Goal: Communication & Community: Answer question/provide support

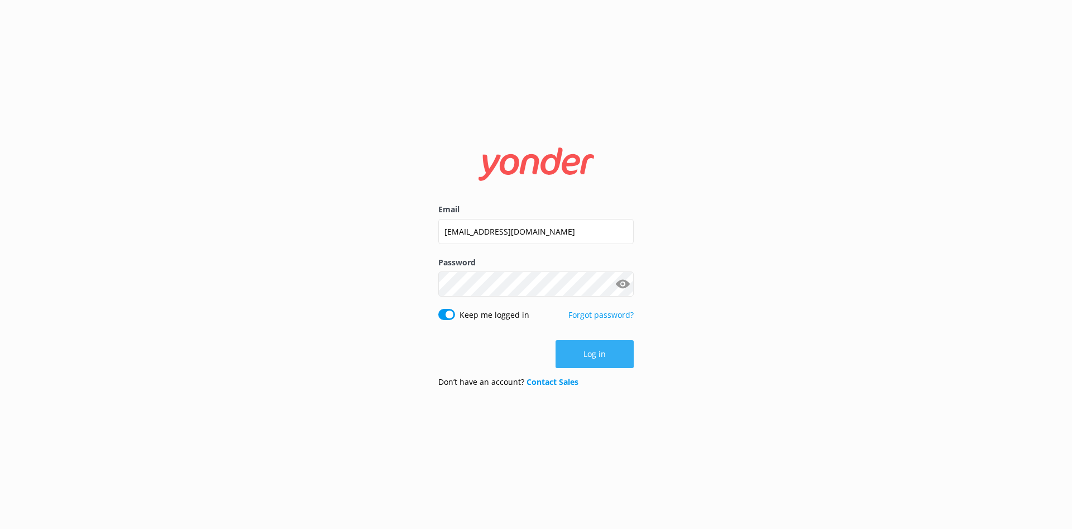
click at [588, 356] on button "Log in" at bounding box center [594, 354] width 78 height 28
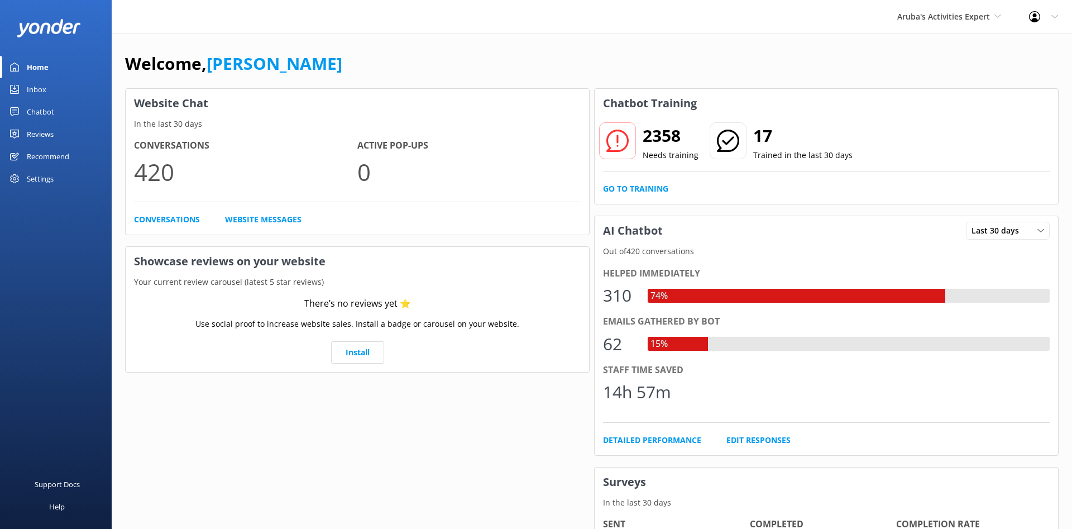
click at [37, 108] on div "Chatbot" at bounding box center [40, 111] width 27 height 22
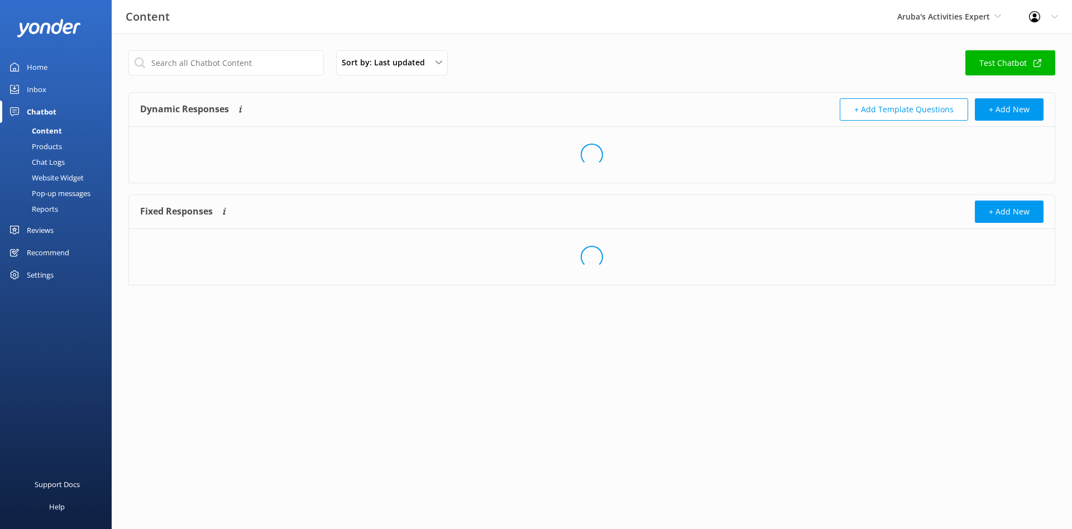
click at [39, 99] on div "Inbox" at bounding box center [37, 89] width 20 height 22
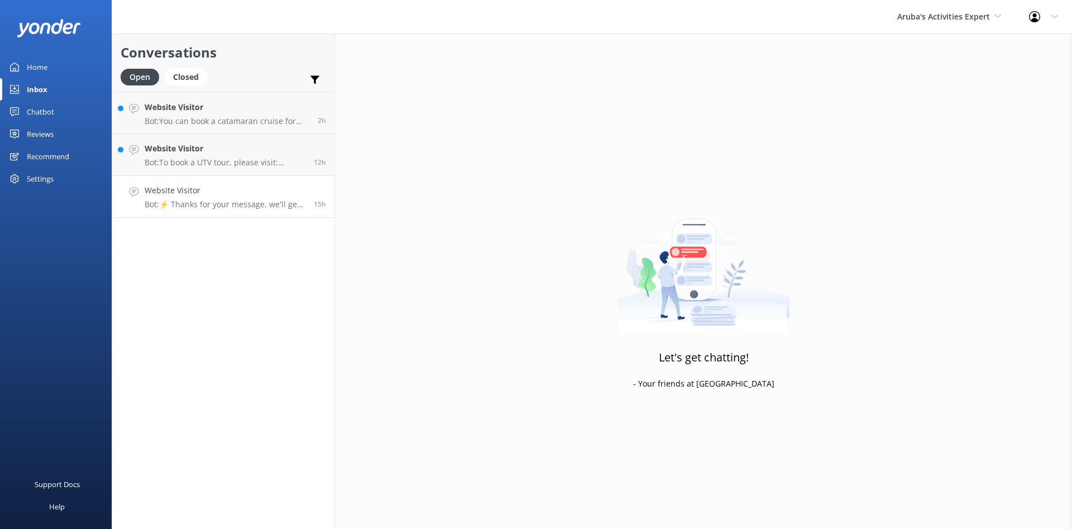
click at [195, 176] on link "Website Visitor Bot: ⚡ Thanks for your message, we'll get back to you as soon a…" at bounding box center [223, 197] width 222 height 42
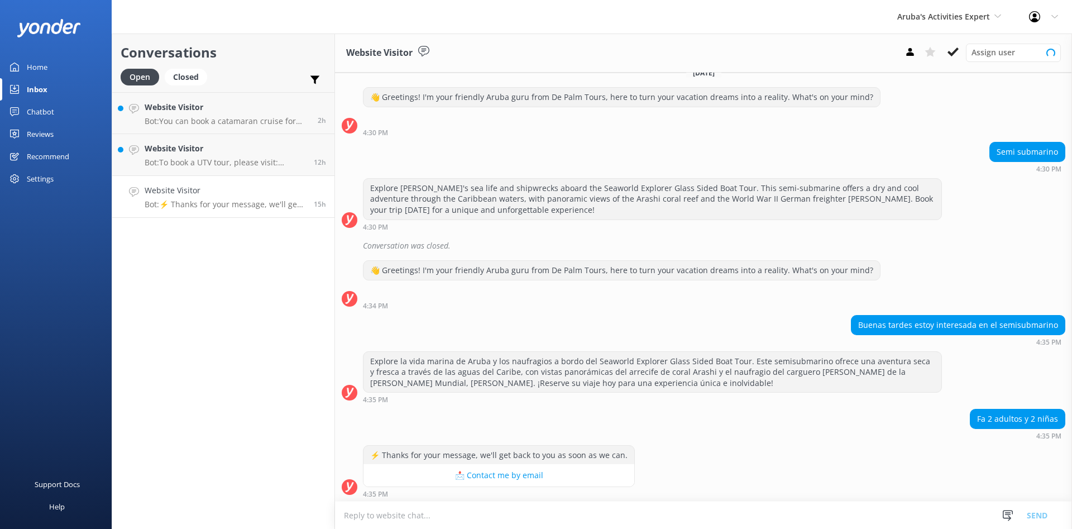
scroll to position [16, 0]
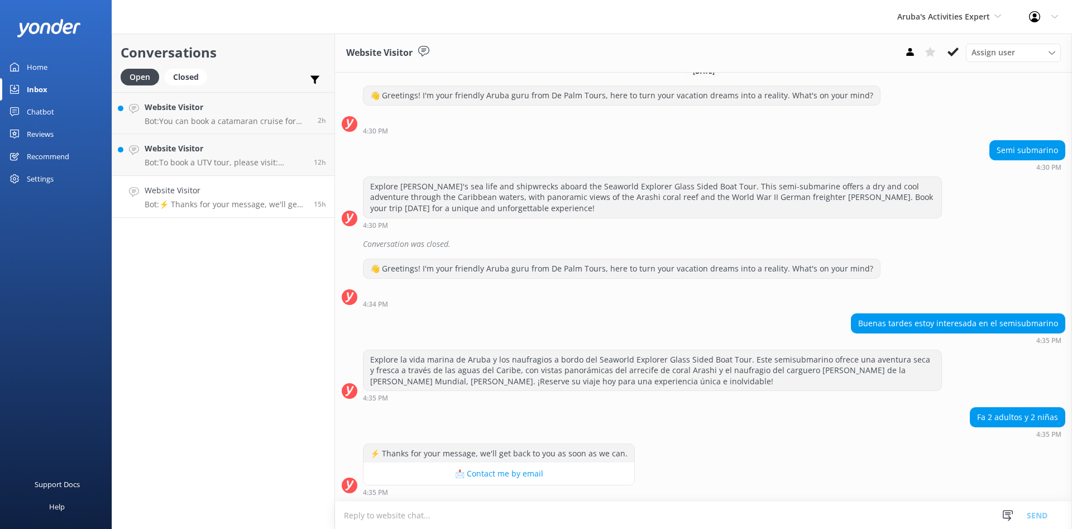
click at [195, 192] on h4 "Website Visitor" at bounding box center [225, 190] width 161 height 12
click at [199, 199] on div "Website Visitor Bot: ⚡ Thanks for your message, we'll get back to you as soon a…" at bounding box center [225, 196] width 161 height 25
click at [176, 81] on div "Closed" at bounding box center [186, 77] width 42 height 17
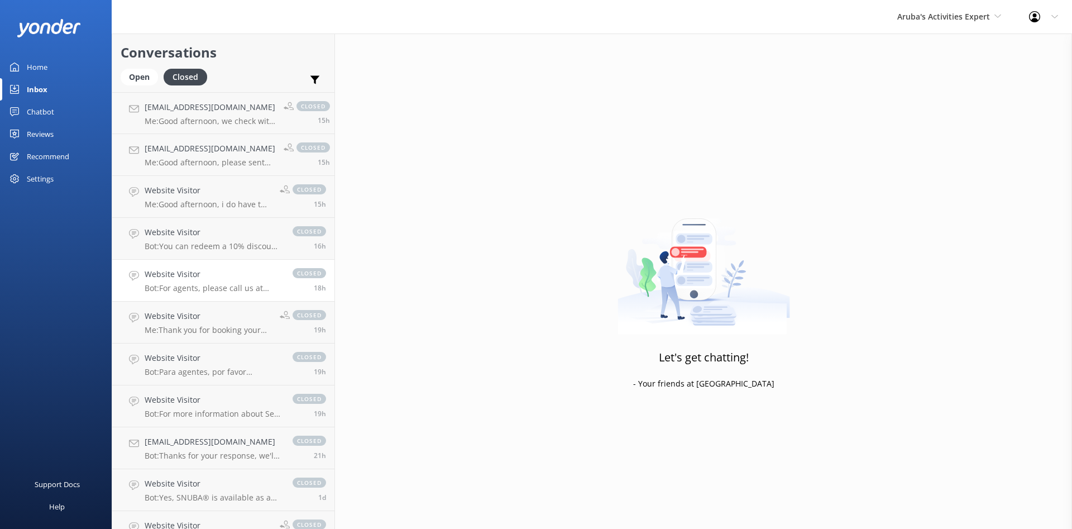
click at [217, 280] on h4 "Website Visitor" at bounding box center [213, 274] width 137 height 12
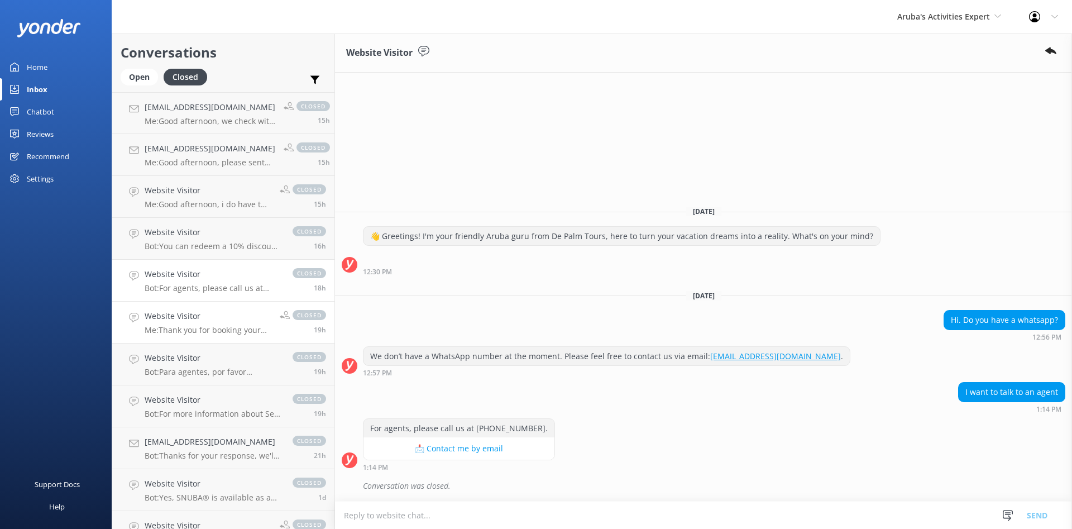
click at [177, 323] on div "Website Visitor Me: Thank you for booking your transfer with De Palm Tours. Onc…" at bounding box center [208, 322] width 127 height 25
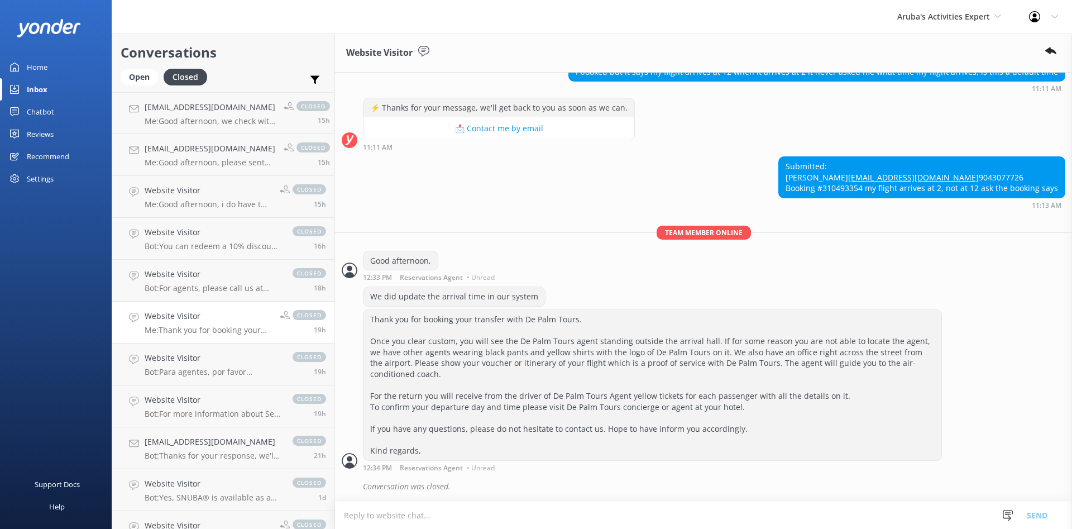
scroll to position [330, 0]
click at [188, 363] on h4 "Website Visitor" at bounding box center [213, 358] width 137 height 12
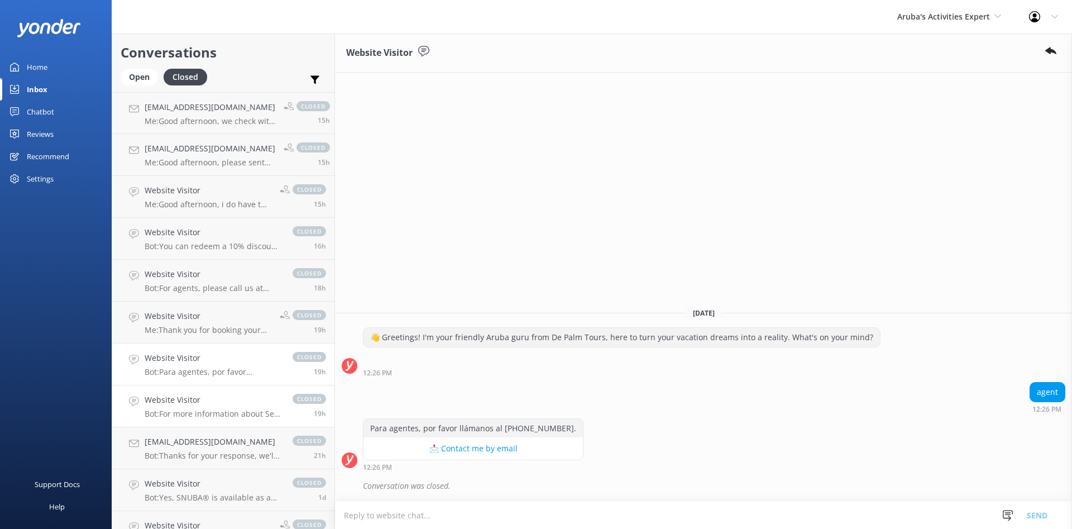
click at [196, 410] on p "Bot: For more information about Sea Trek, please visit: [URL][DOMAIN_NAME]." at bounding box center [213, 414] width 137 height 10
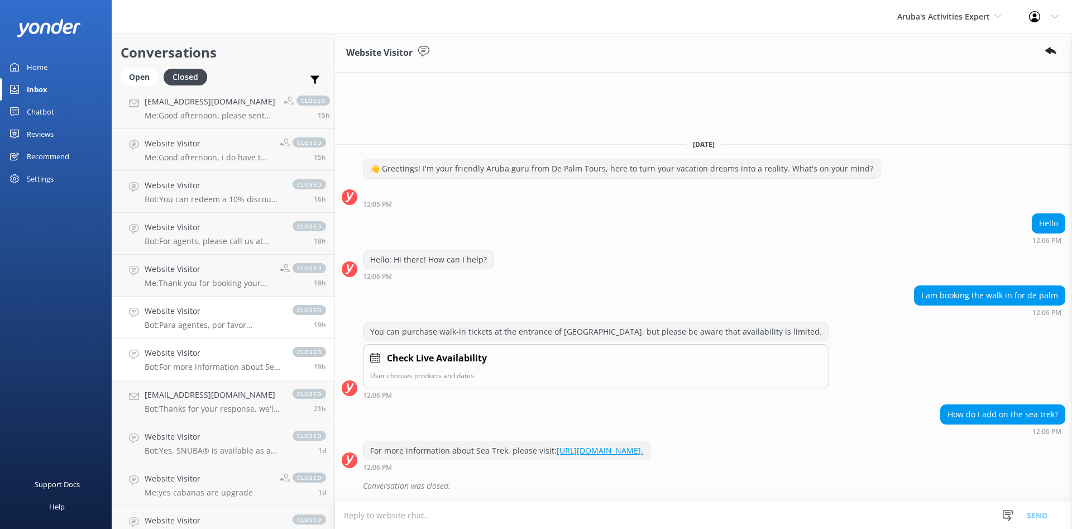
scroll to position [74, 0]
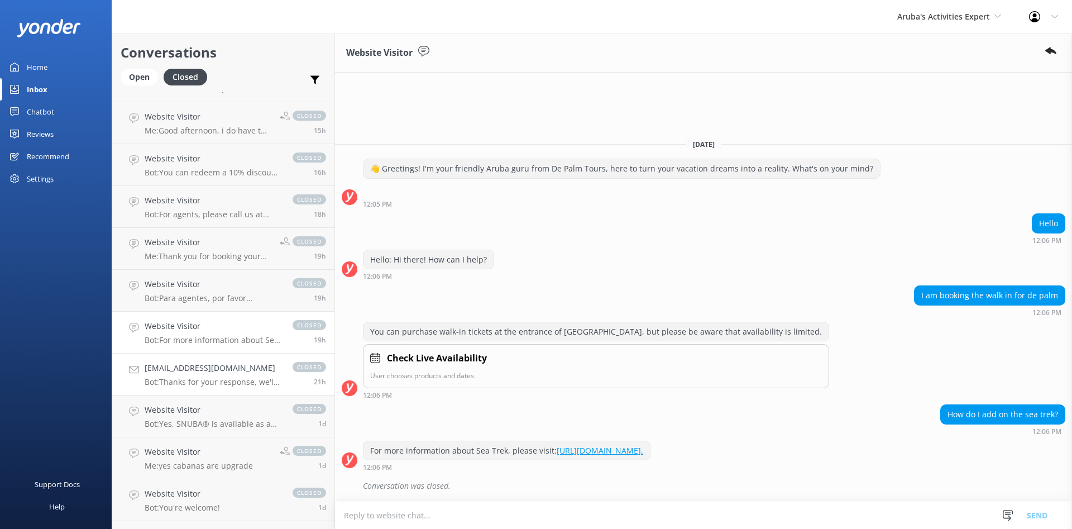
click at [208, 376] on div "[EMAIL_ADDRESS][DOMAIN_NAME] Bot: Thanks for your response, we'll get back to y…" at bounding box center [213, 374] width 137 height 25
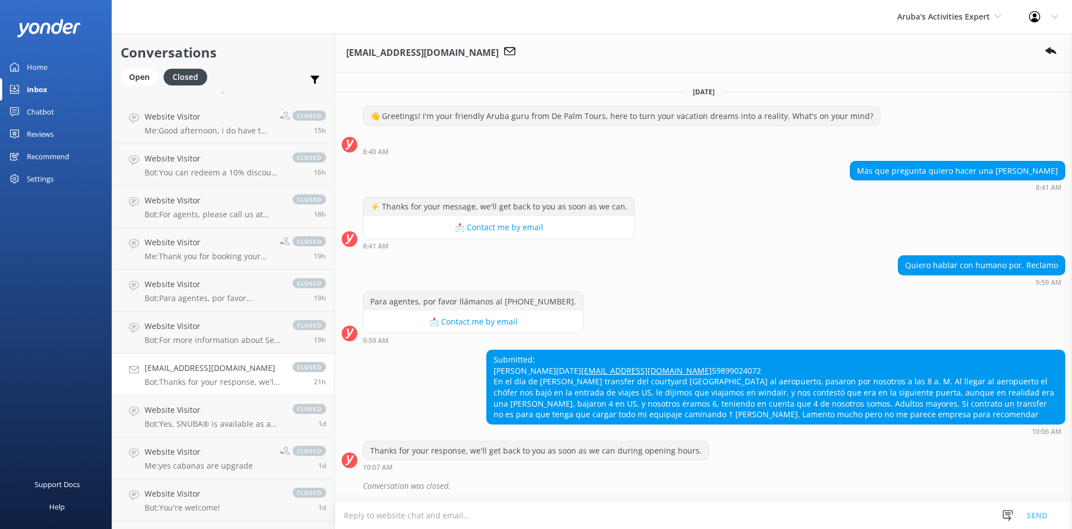
scroll to position [17, 0]
click at [186, 411] on h4 "Website Visitor" at bounding box center [213, 410] width 137 height 12
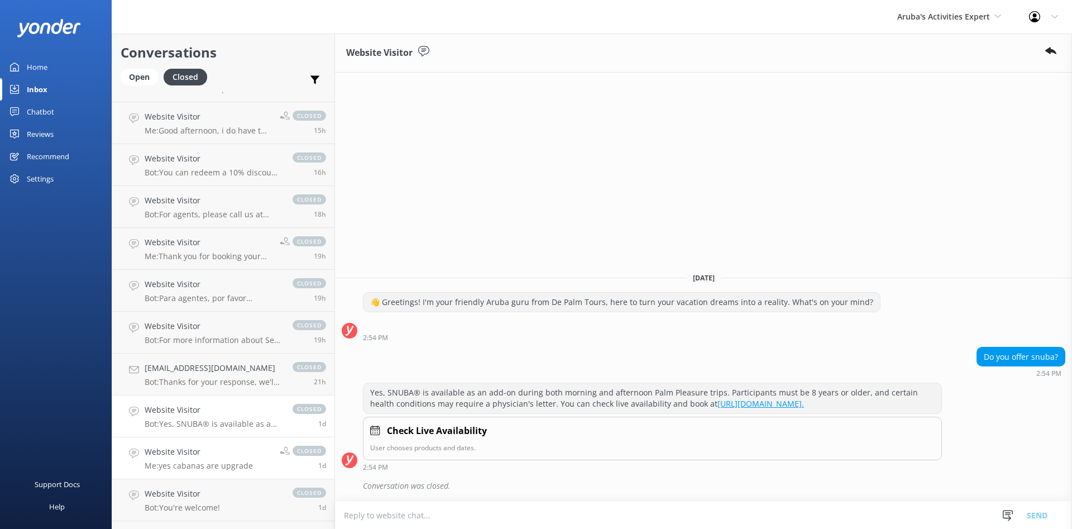
click at [199, 452] on h4 "Website Visitor" at bounding box center [199, 451] width 108 height 12
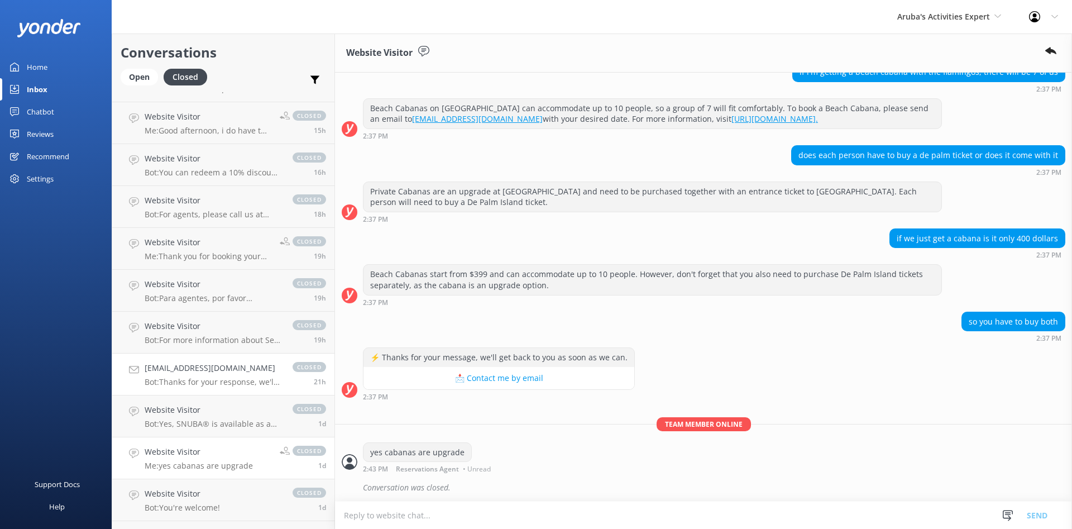
scroll to position [95, 0]
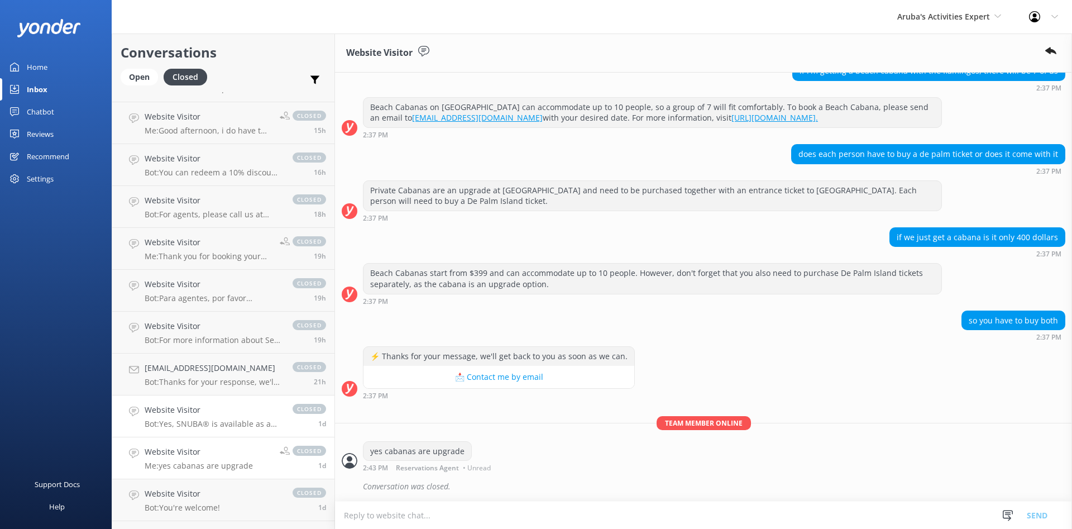
click at [216, 427] on p "Bot: Yes, SNUBA® is available as an add-on during both morning and afternoon Pa…" at bounding box center [213, 424] width 137 height 10
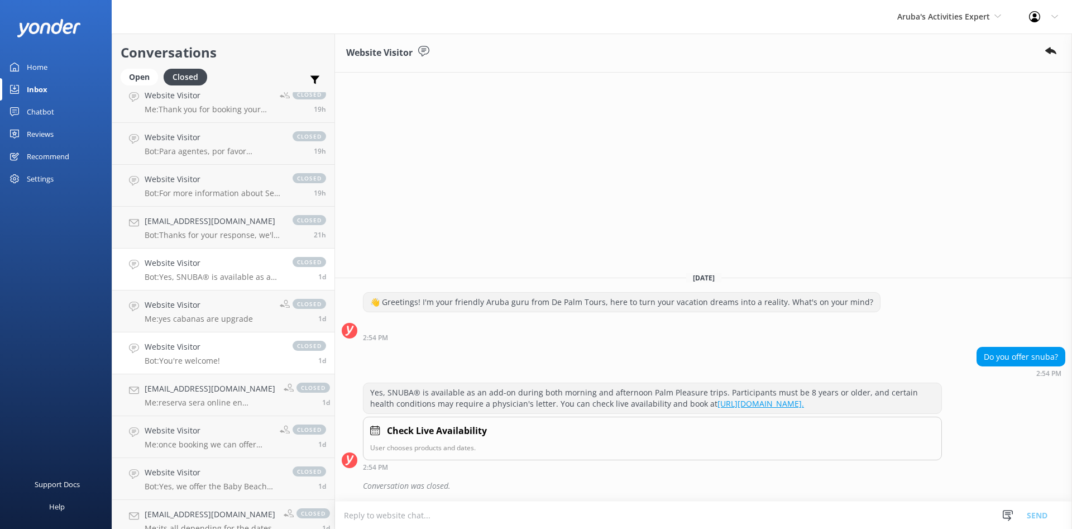
scroll to position [221, 0]
click at [211, 313] on div "Website Visitor Me: yes cabanas are upgrade" at bounding box center [199, 310] width 108 height 25
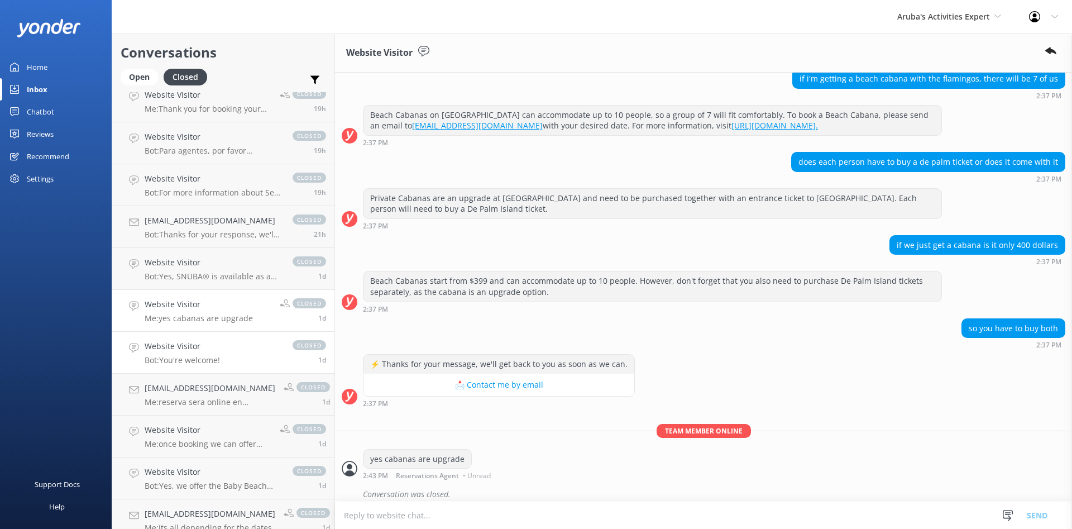
scroll to position [94, 0]
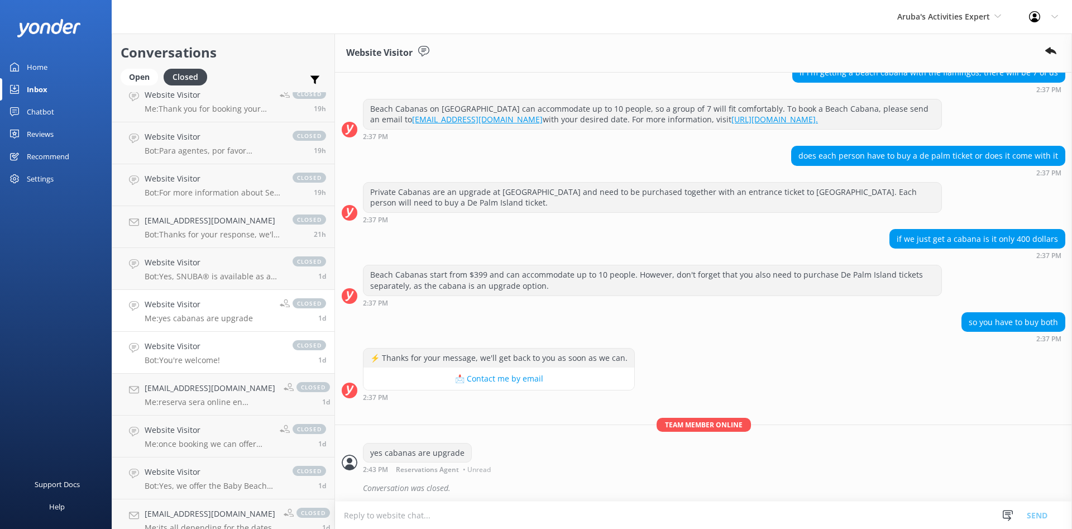
click at [199, 353] on div "Website Visitor Bot: You're welcome!" at bounding box center [182, 352] width 75 height 25
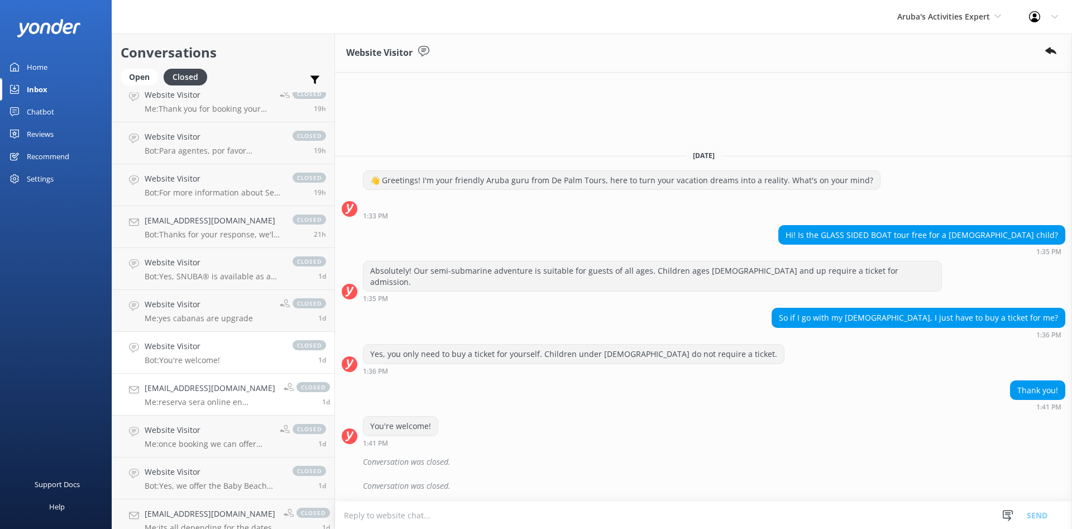
click at [212, 401] on p "Me: reserva sera online en [DOMAIN_NAME] el tour se llama Baby beach caves y na…" at bounding box center [210, 402] width 131 height 10
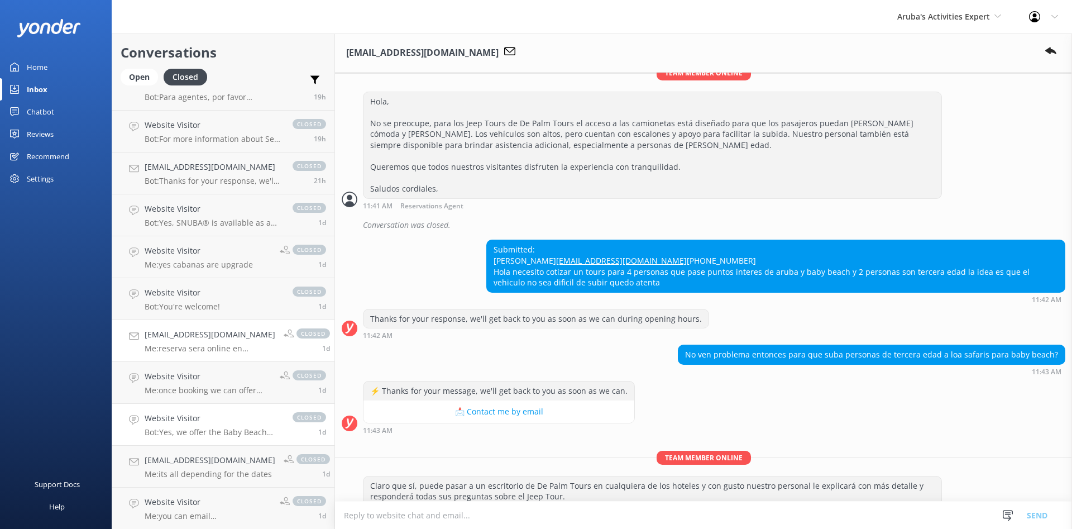
scroll to position [295, 0]
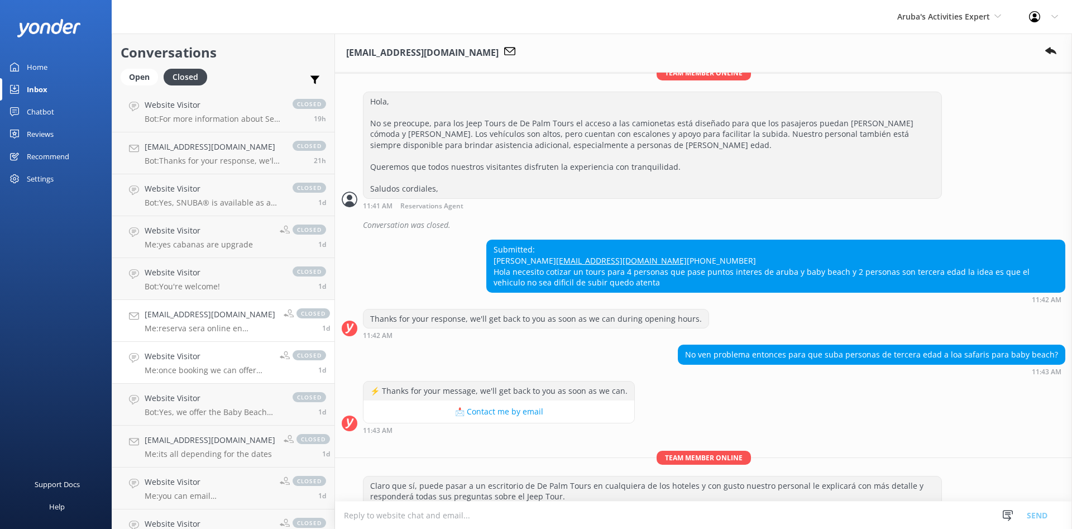
click at [217, 367] on p "Me: once booking we can offer 10% discount" at bounding box center [208, 370] width 127 height 10
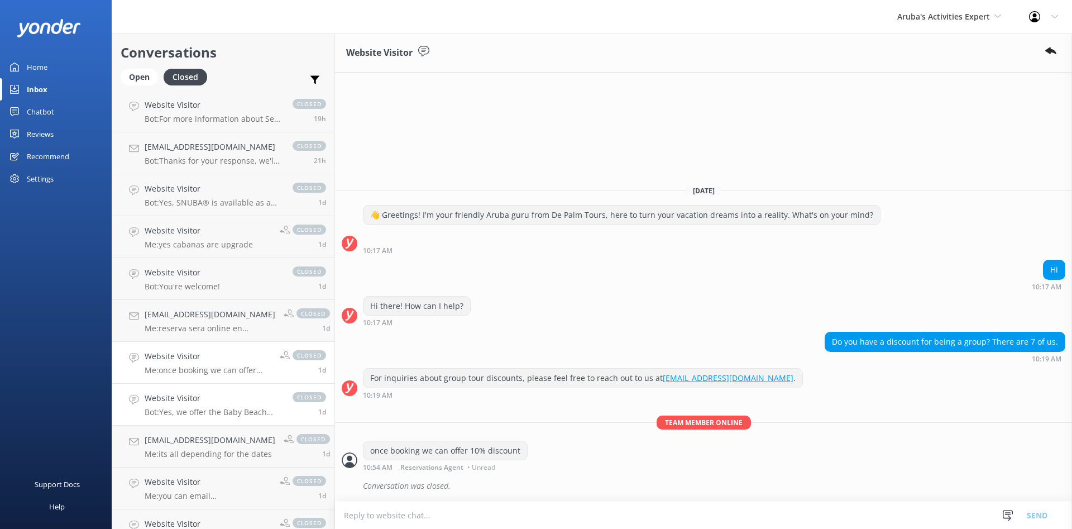
click at [204, 408] on p "Bot: Yes, we offer the Baby Beach Off-Road Safari, which includes a thrilling s…" at bounding box center [213, 412] width 137 height 10
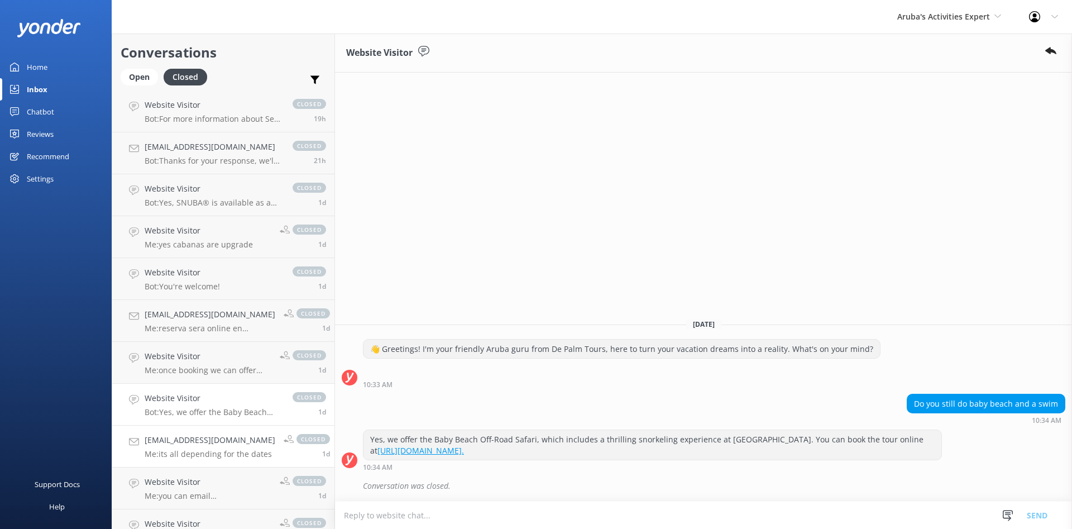
click at [212, 443] on h4 "[EMAIL_ADDRESS][DOMAIN_NAME]" at bounding box center [210, 440] width 131 height 12
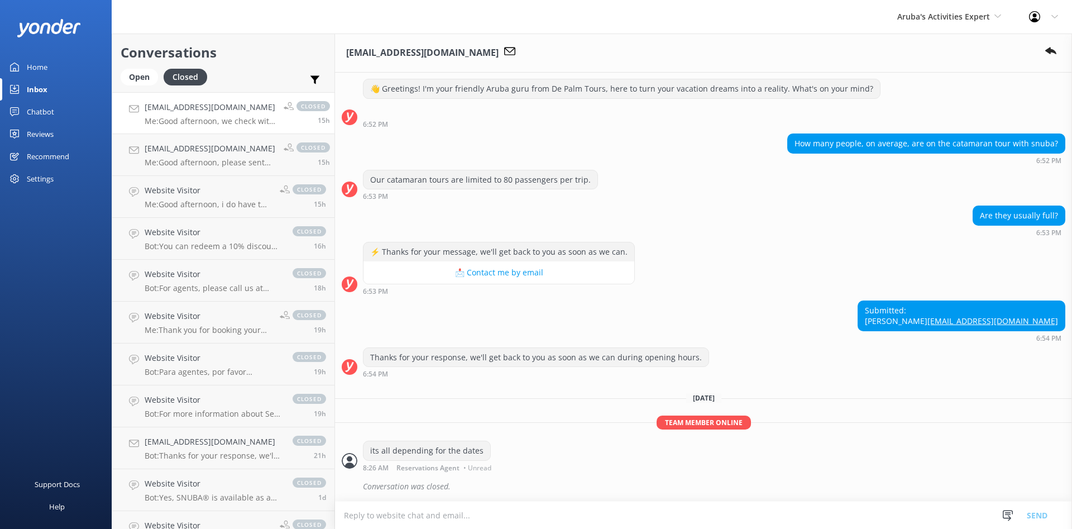
click at [195, 122] on p "Me: Good afternoon, we check with the bus department they will check in the bus…" at bounding box center [210, 121] width 131 height 10
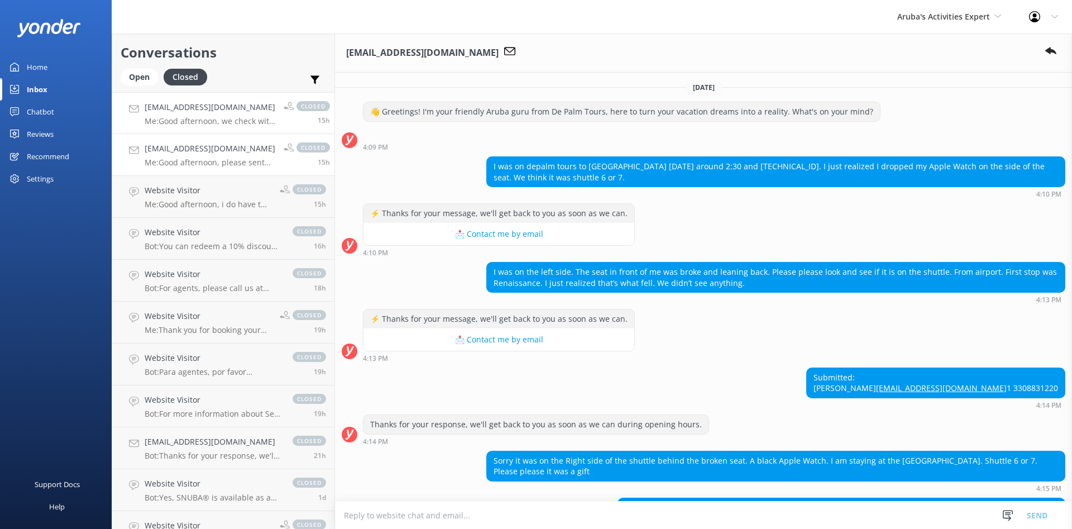
click at [174, 151] on h4 "[EMAIL_ADDRESS][DOMAIN_NAME]" at bounding box center [210, 148] width 131 height 12
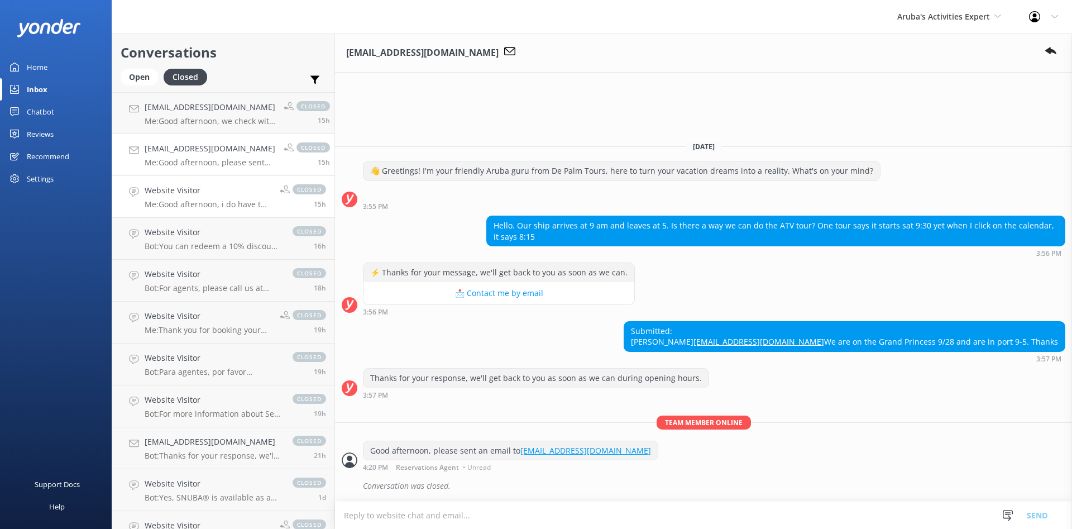
click at [195, 200] on p "Me: Good afternoon, i do have the [PERSON_NAME] that can fits 12 people, please…" at bounding box center [208, 204] width 127 height 10
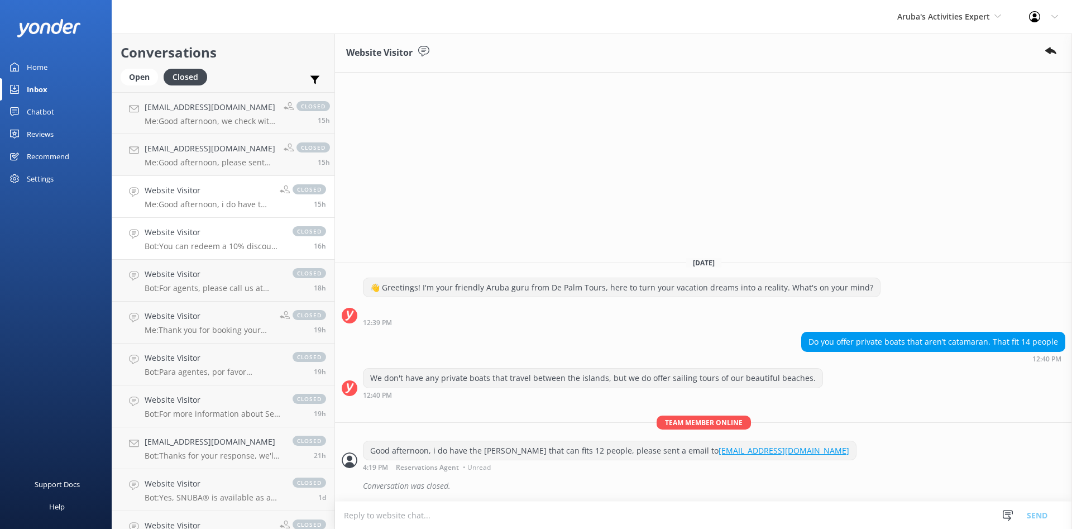
click at [208, 241] on div "Website Visitor Bot: You can redeem a 10% discount with the code SAVE10 at chec…" at bounding box center [213, 238] width 137 height 25
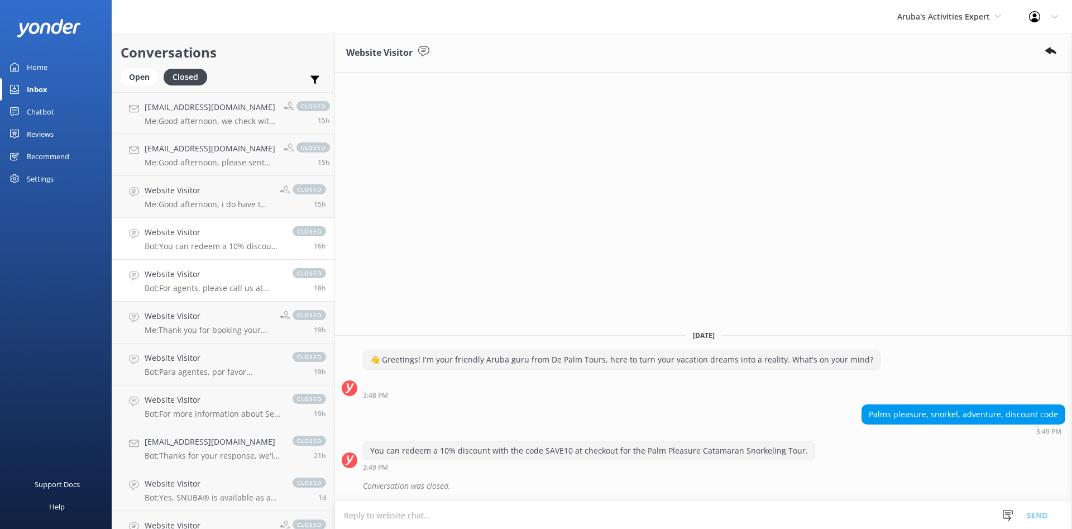
click at [210, 271] on h4 "Website Visitor" at bounding box center [213, 274] width 137 height 12
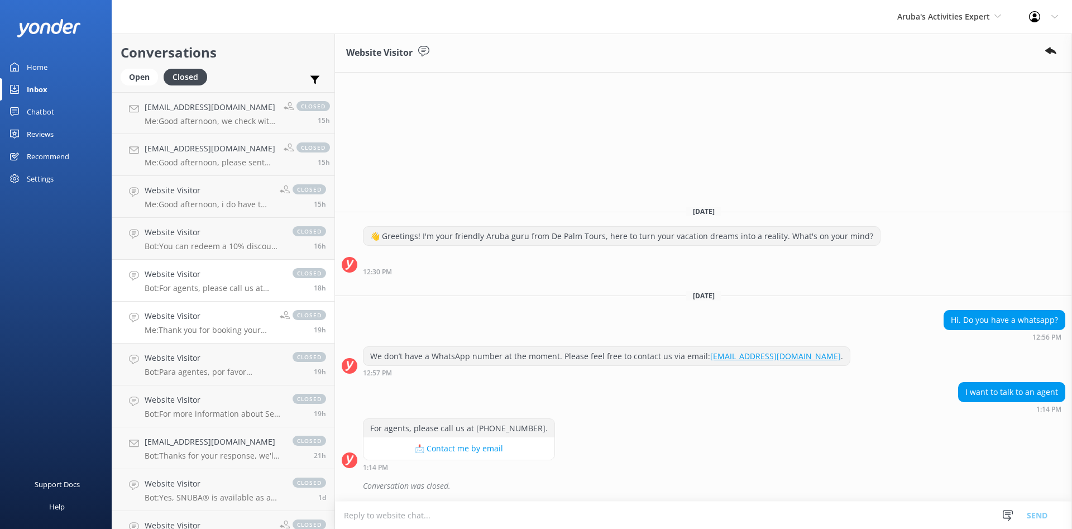
click at [209, 331] on p "Me: Thank you for booking your transfer with De Palm Tours. Once you clear cust…" at bounding box center [208, 330] width 127 height 10
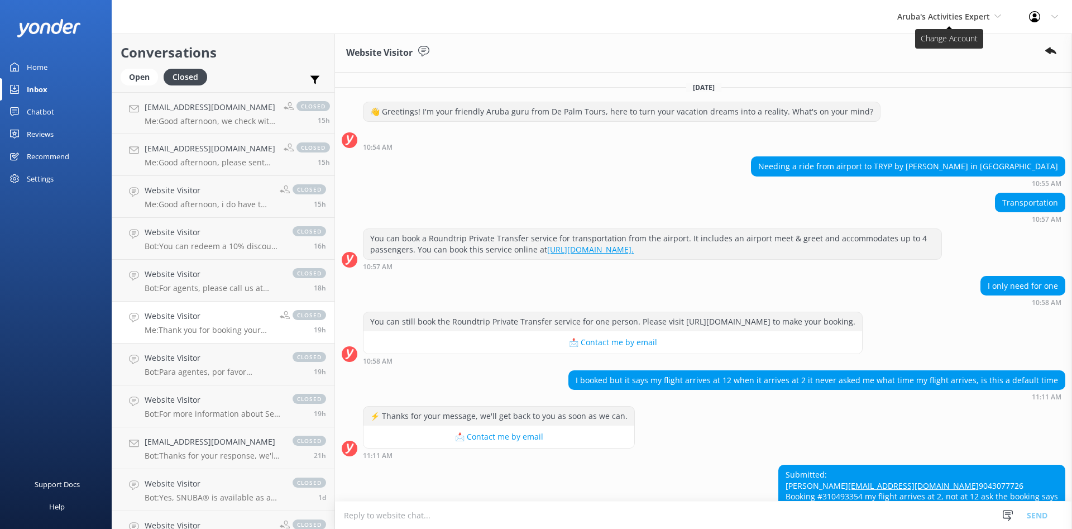
click at [937, 17] on span "Aruba's Activities Expert" at bounding box center [943, 16] width 93 height 11
click at [934, 75] on link "The Captain" at bounding box center [939, 73] width 112 height 27
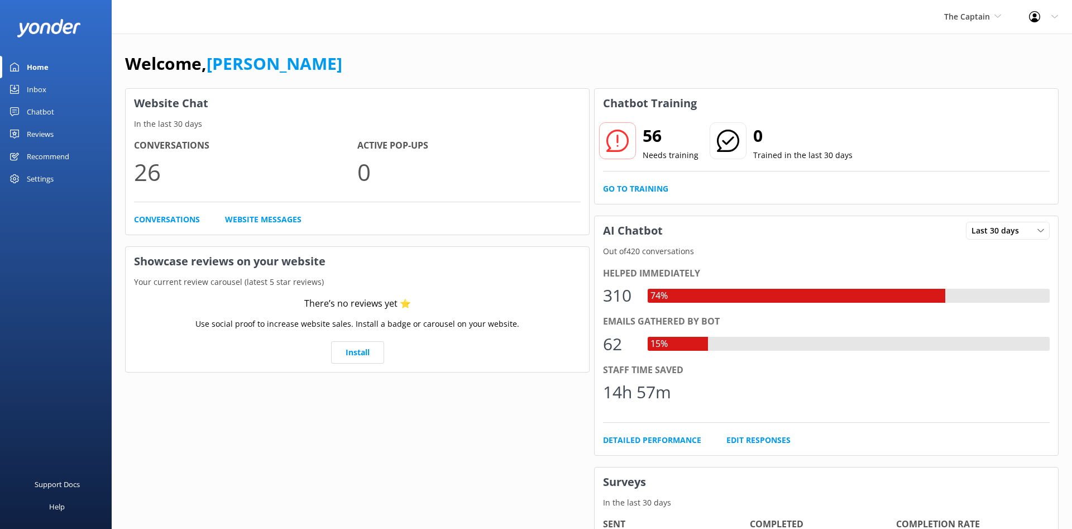
click at [46, 111] on div "Chatbot" at bounding box center [40, 111] width 27 height 22
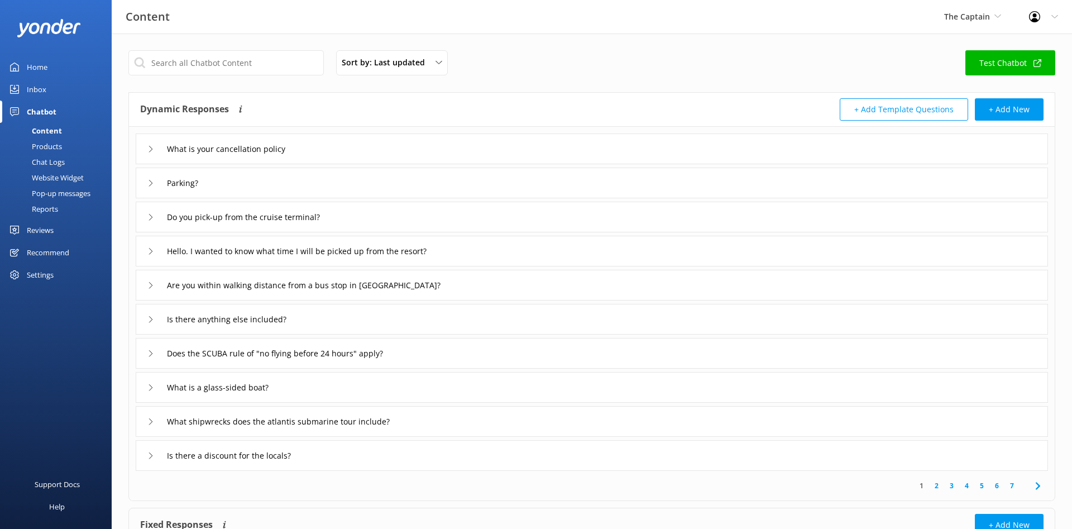
click at [44, 92] on div "Inbox" at bounding box center [37, 89] width 20 height 22
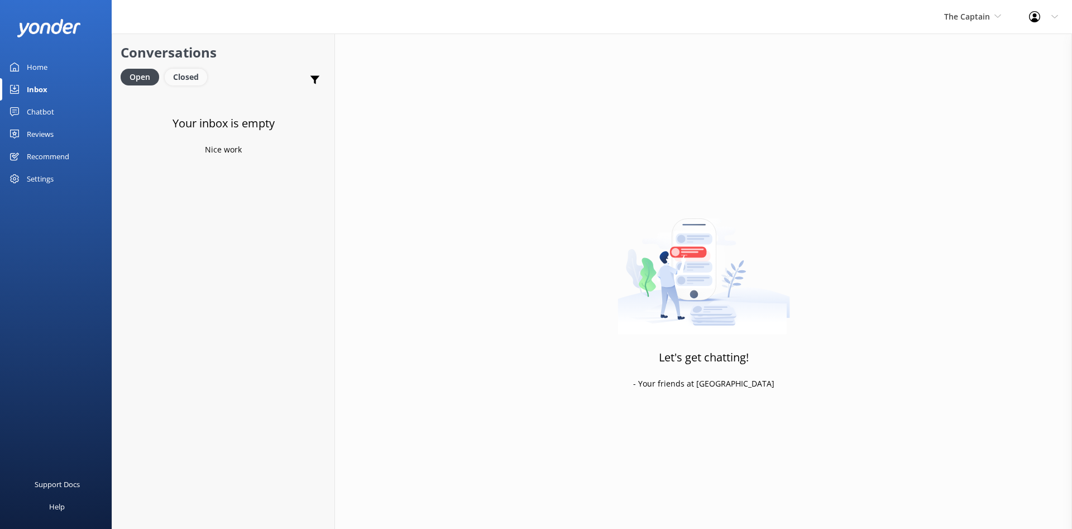
click at [177, 78] on div "Closed" at bounding box center [186, 77] width 42 height 17
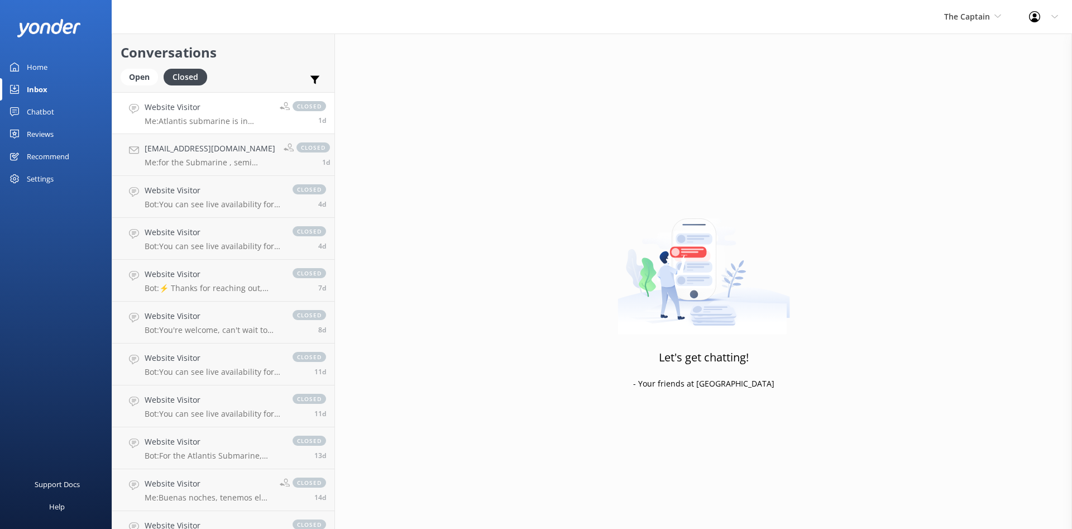
click at [260, 107] on h4 "Website Visitor" at bounding box center [208, 107] width 127 height 12
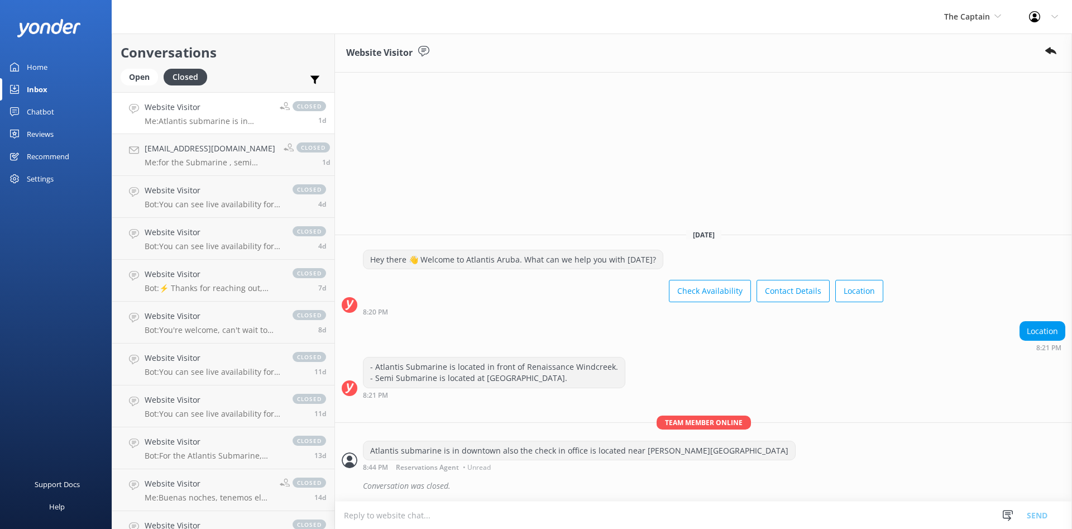
click at [239, 133] on link "Website Visitor Me: Atlantis submarine is in downtown also the check in office …" at bounding box center [223, 113] width 222 height 42
click at [223, 159] on p "Me: for the Submarine , semi submarine and catamaran tours we do not offer pick…" at bounding box center [210, 162] width 131 height 10
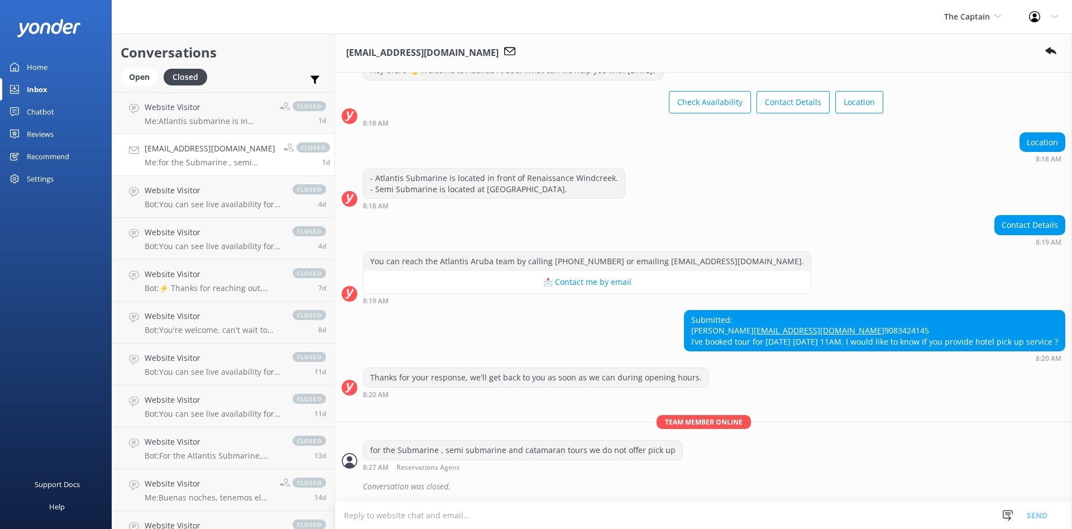
scroll to position [63, 0]
click at [974, 22] on span "The Captain" at bounding box center [967, 16] width 46 height 11
click at [965, 47] on link "De [GEOGRAPHIC_DATA]" at bounding box center [986, 46] width 112 height 27
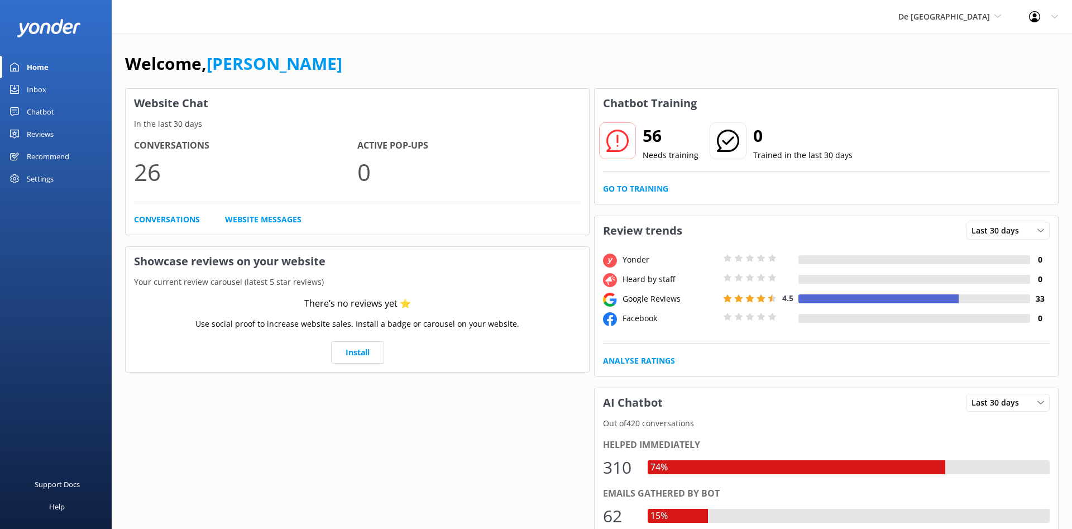
click at [34, 87] on div "Inbox" at bounding box center [37, 89] width 20 height 22
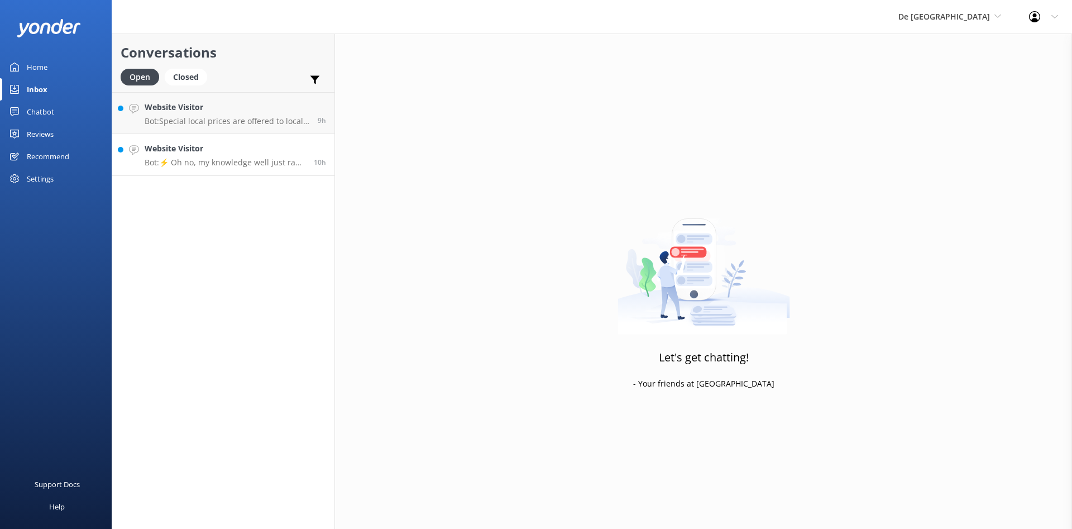
click at [194, 145] on h4 "Website Visitor" at bounding box center [225, 148] width 161 height 12
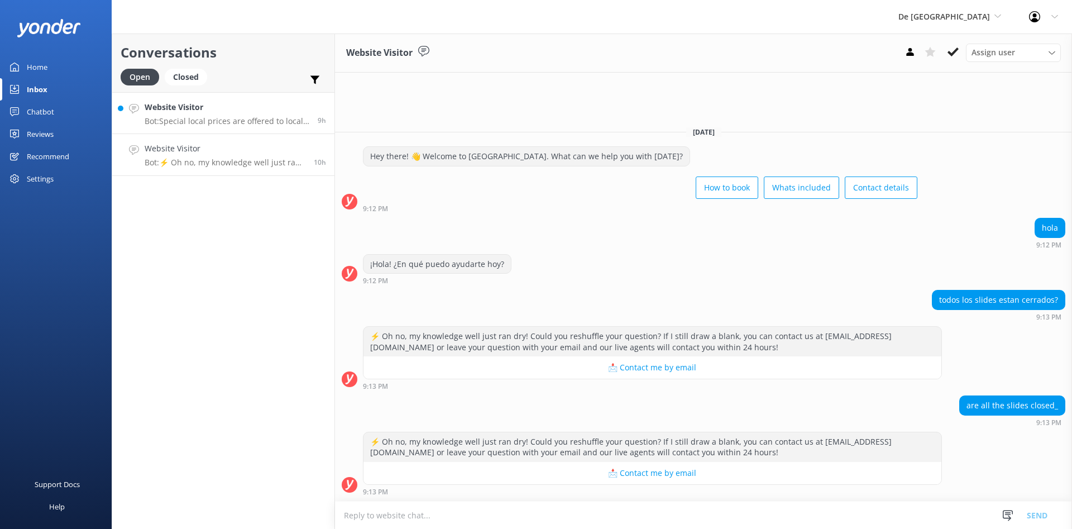
click at [214, 122] on p "Bot: Special local prices are offered to locals with valid local IDs. You can c…" at bounding box center [227, 121] width 165 height 10
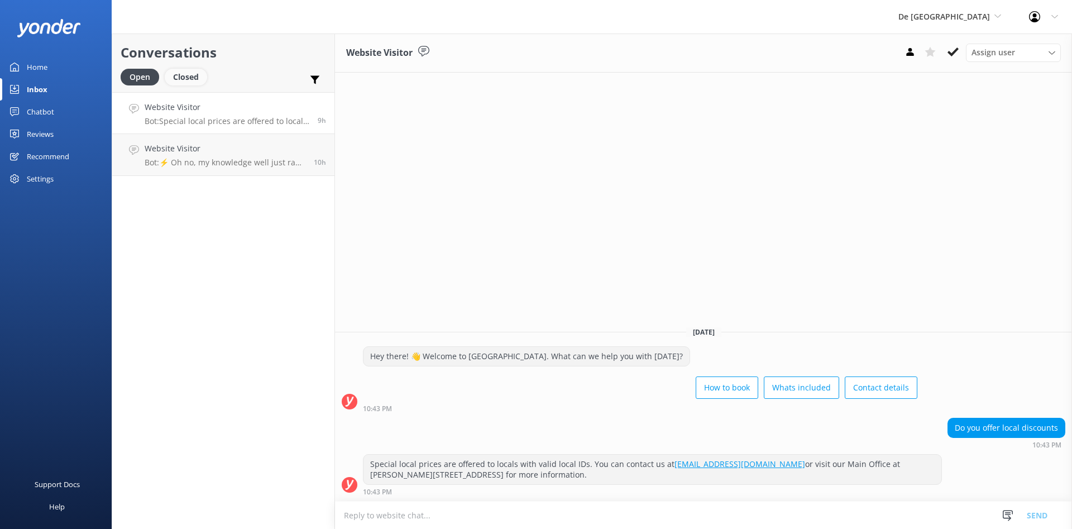
click at [184, 80] on div "Closed" at bounding box center [186, 77] width 42 height 17
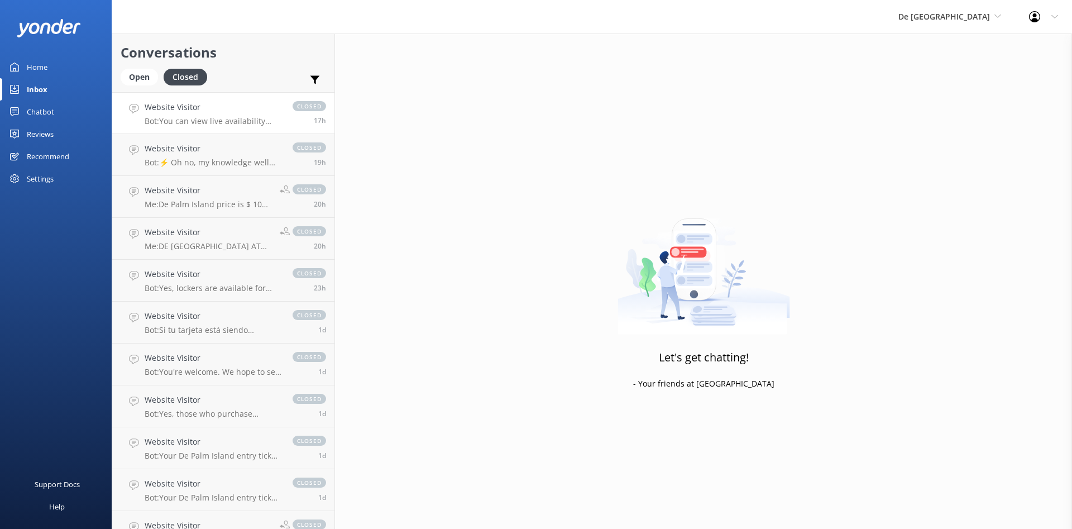
click at [201, 124] on p "Bot: You can view live availability and book your De Palm Island tickets and si…" at bounding box center [213, 121] width 137 height 10
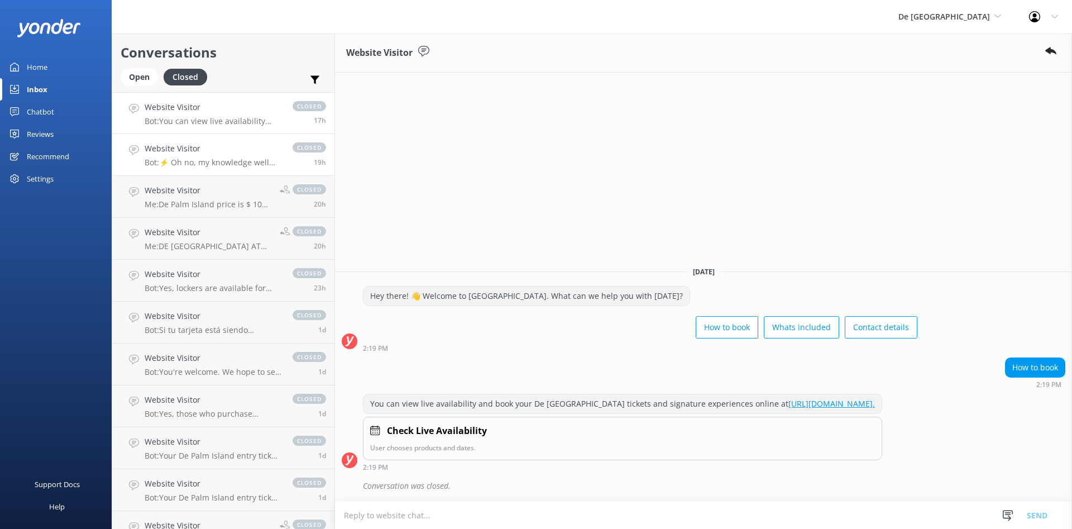
click at [215, 151] on h4 "Website Visitor" at bounding box center [213, 148] width 137 height 12
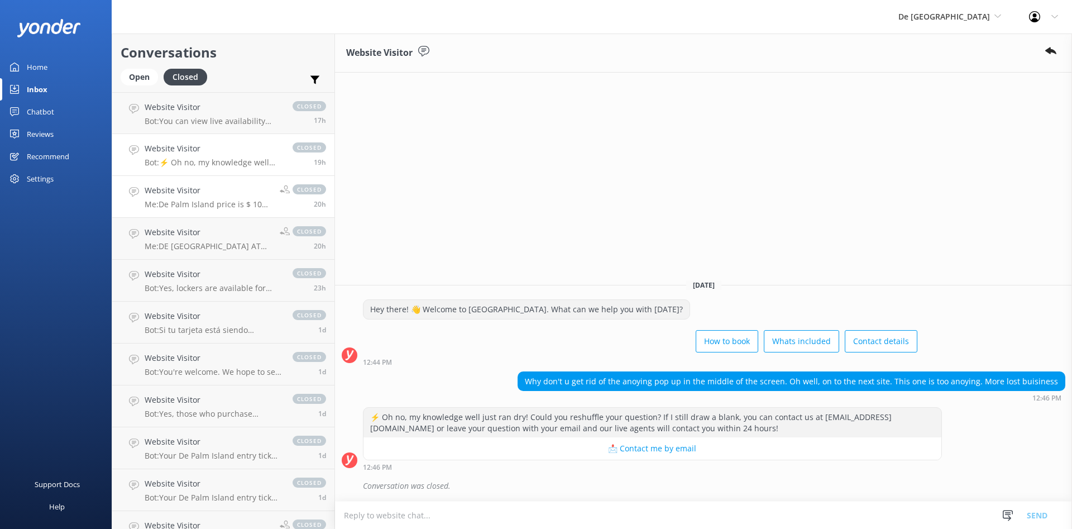
click at [214, 203] on p "Me: De Palm Island price is $ 10 per person" at bounding box center [208, 204] width 127 height 10
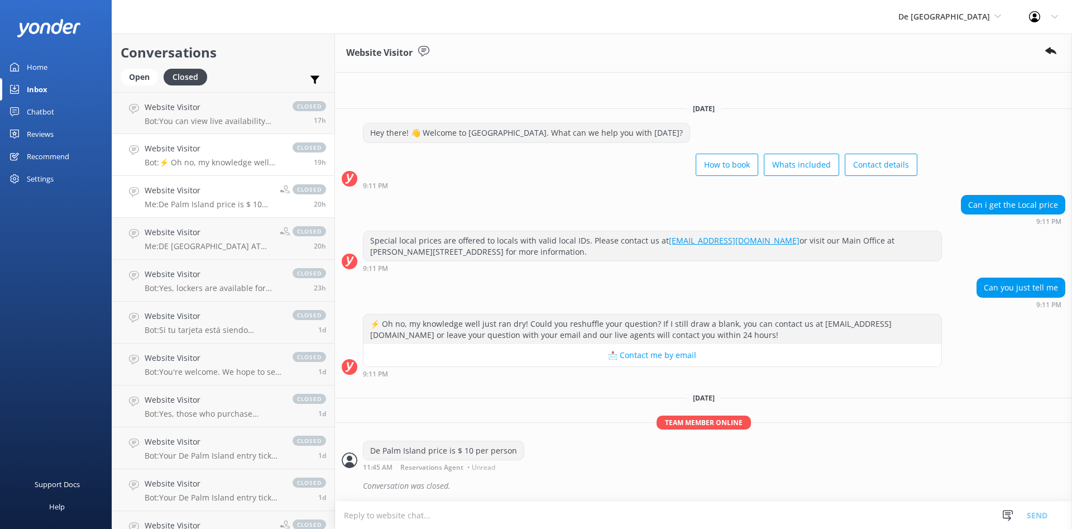
click at [217, 167] on p "Bot: ⚡ Oh no, my knowledge well just ran dry! Could you reshuffle your question…" at bounding box center [213, 162] width 137 height 10
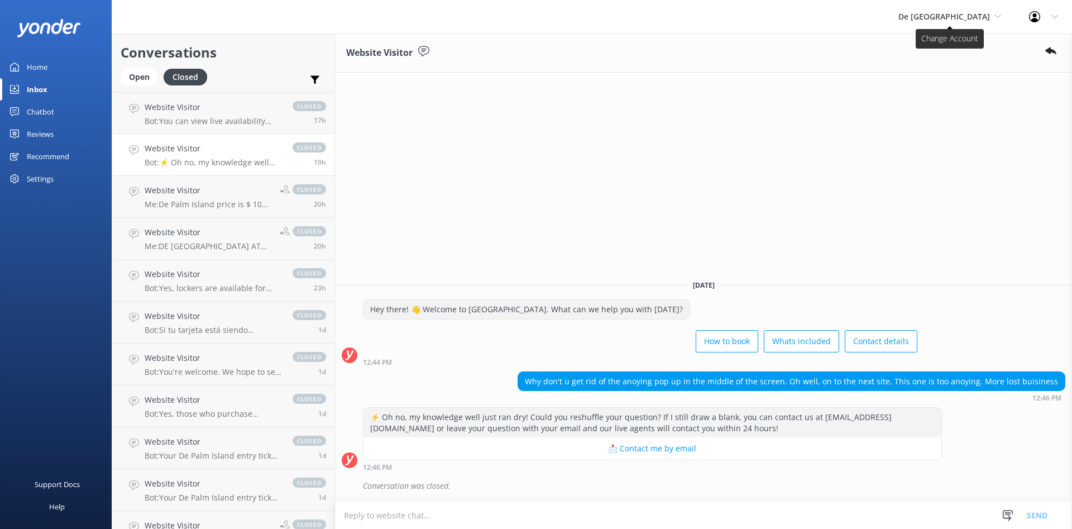
click at [947, 19] on span "De [GEOGRAPHIC_DATA]" at bounding box center [944, 16] width 92 height 11
click at [635, 155] on div "Website Visitor [DATE] Hey there! 👋 Welcome to [GEOGRAPHIC_DATA]. What can we h…" at bounding box center [703, 280] width 737 height 495
click at [210, 194] on h4 "Website Visitor" at bounding box center [208, 190] width 127 height 12
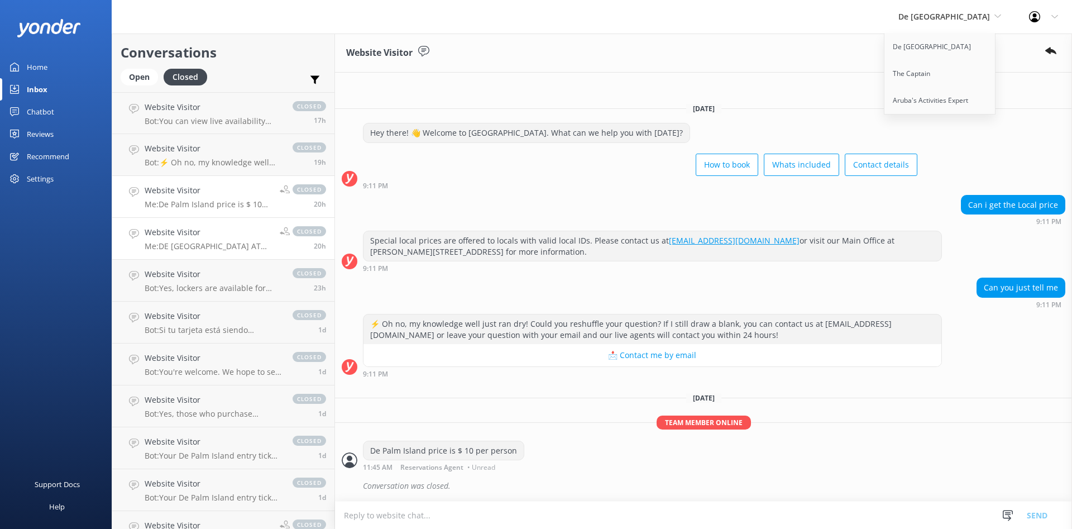
click at [203, 241] on div "Website Visitor Me: DE [GEOGRAPHIC_DATA] AT [GEOGRAPHIC_DATA]" at bounding box center [208, 238] width 127 height 25
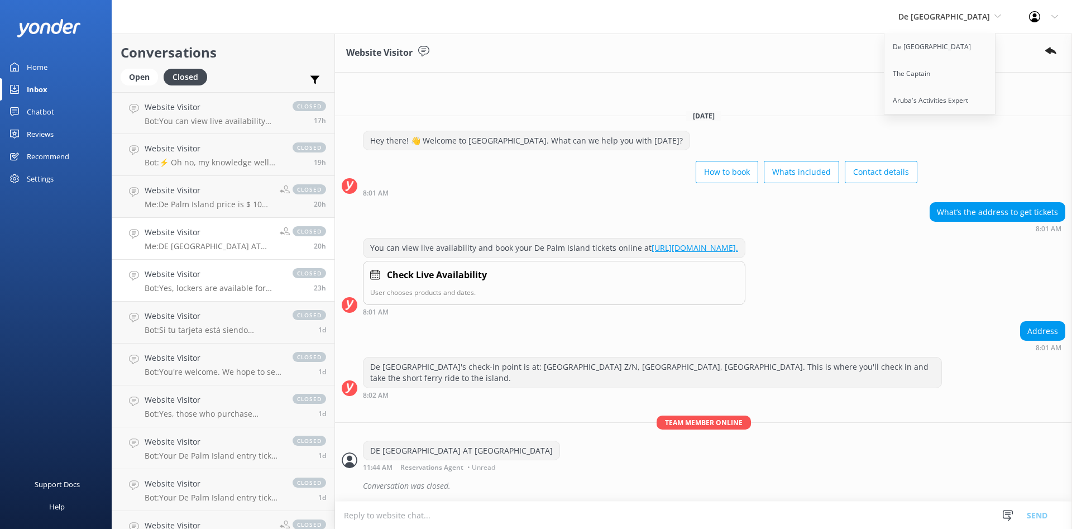
click at [213, 282] on div "Website Visitor Bot: Yes, lockers are available for rent at $15 USD ($10 deposi…" at bounding box center [213, 280] width 137 height 25
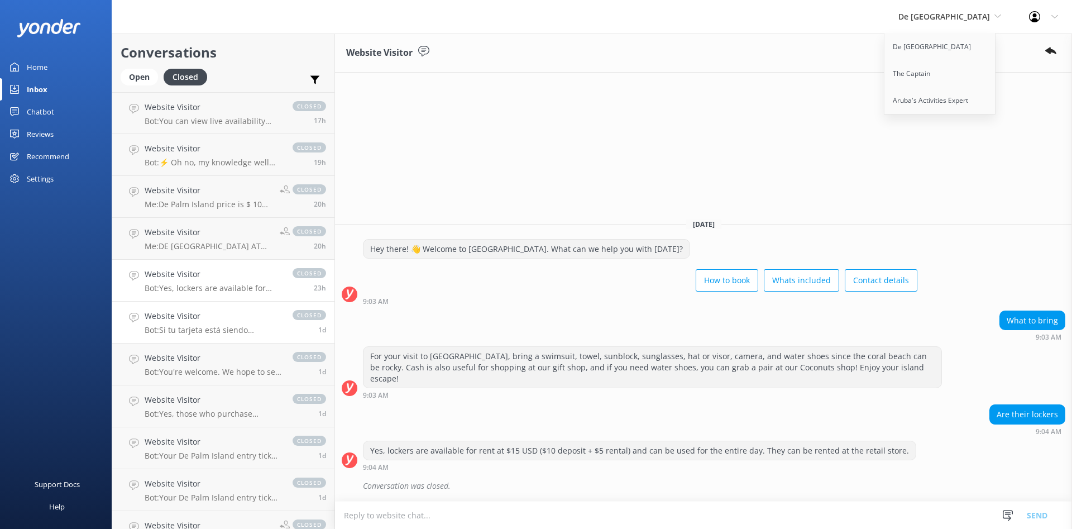
drag, startPoint x: 196, startPoint y: 323, endPoint x: 195, endPoint y: 338, distance: 15.2
click at [196, 323] on div "Website Visitor Bot: Si tu tarjeta está siendo rechazada, verifica que todos lo…" at bounding box center [213, 322] width 137 height 25
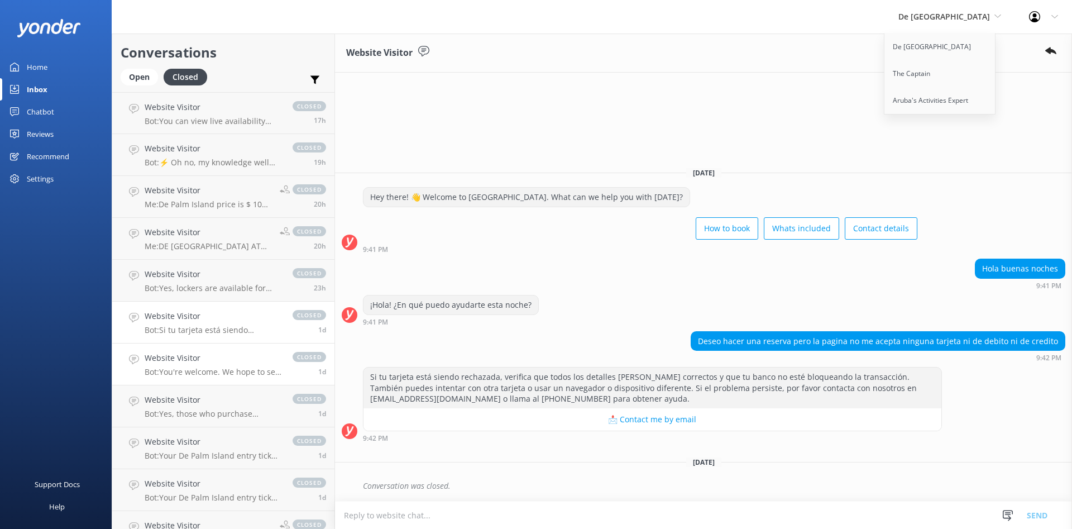
click at [196, 362] on h4 "Website Visitor" at bounding box center [213, 358] width 137 height 12
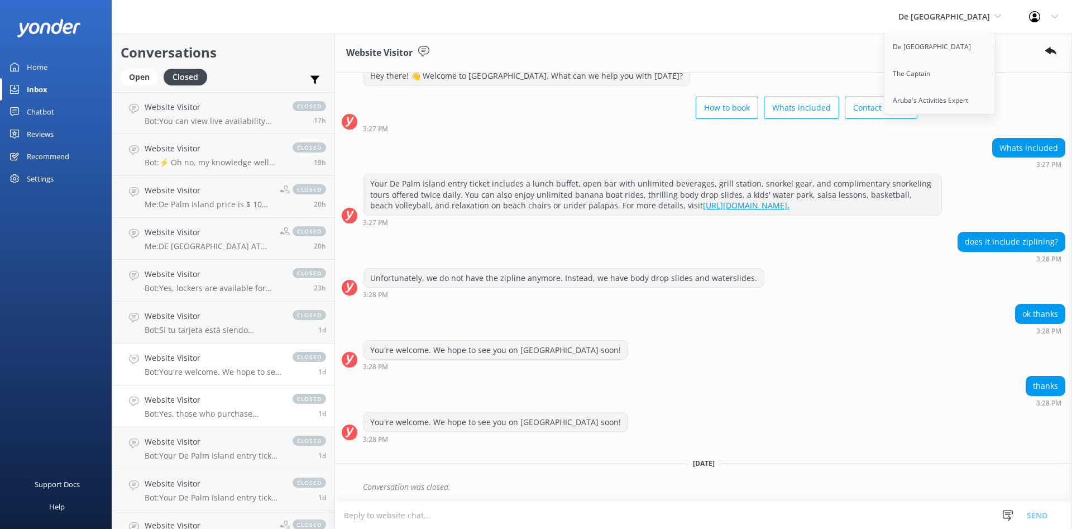
scroll to position [36, 0]
click at [178, 411] on p "Bot: Yes, those who purchase premium access to the Private Cabana or Premium Se…" at bounding box center [213, 414] width 137 height 10
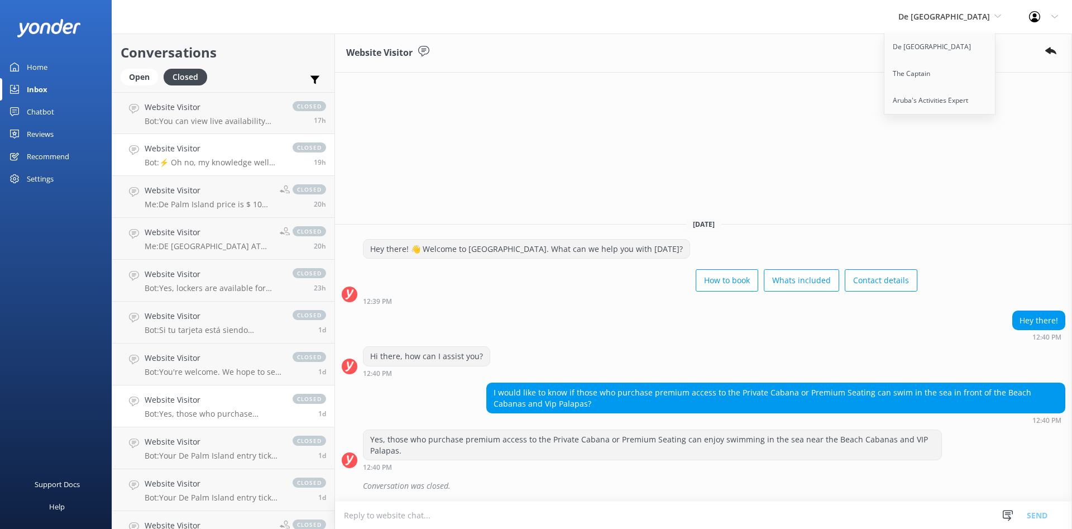
click at [207, 167] on p "Bot: ⚡ Oh no, my knowledge well just ran dry! Could you reshuffle your question…" at bounding box center [213, 162] width 137 height 10
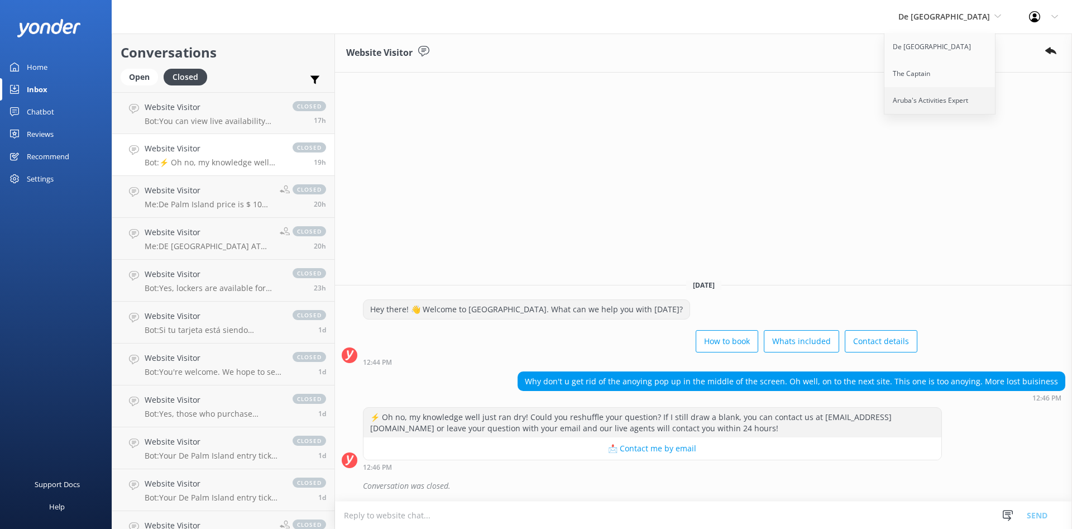
click at [968, 100] on link "Aruba's Activities Expert" at bounding box center [940, 100] width 112 height 27
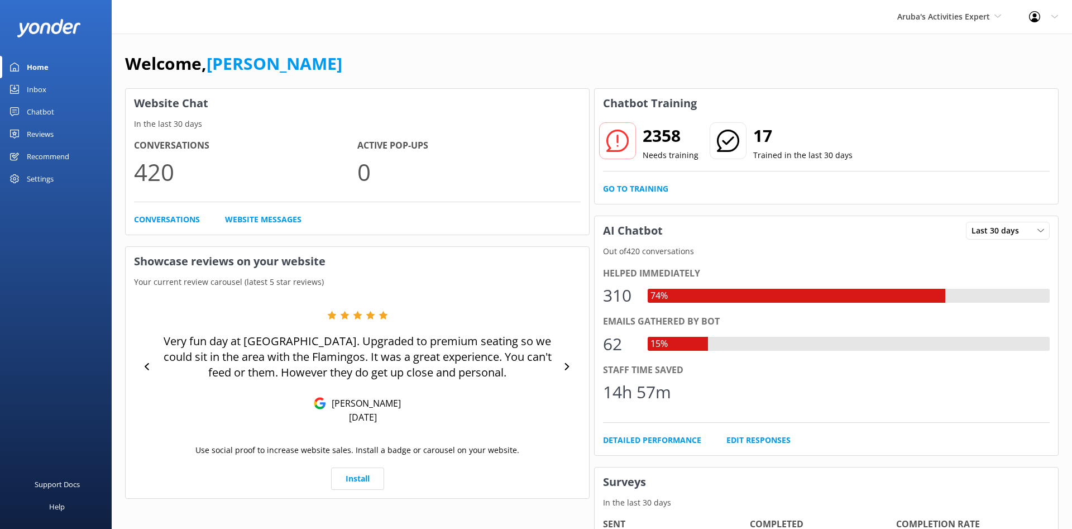
click at [56, 103] on link "Chatbot" at bounding box center [56, 111] width 112 height 22
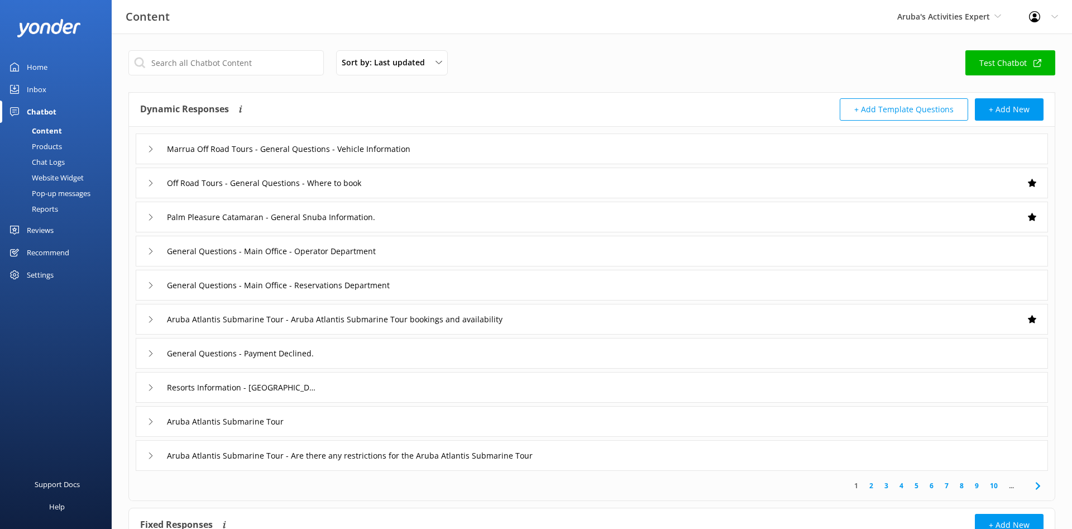
click at [56, 89] on link "Inbox" at bounding box center [56, 89] width 112 height 22
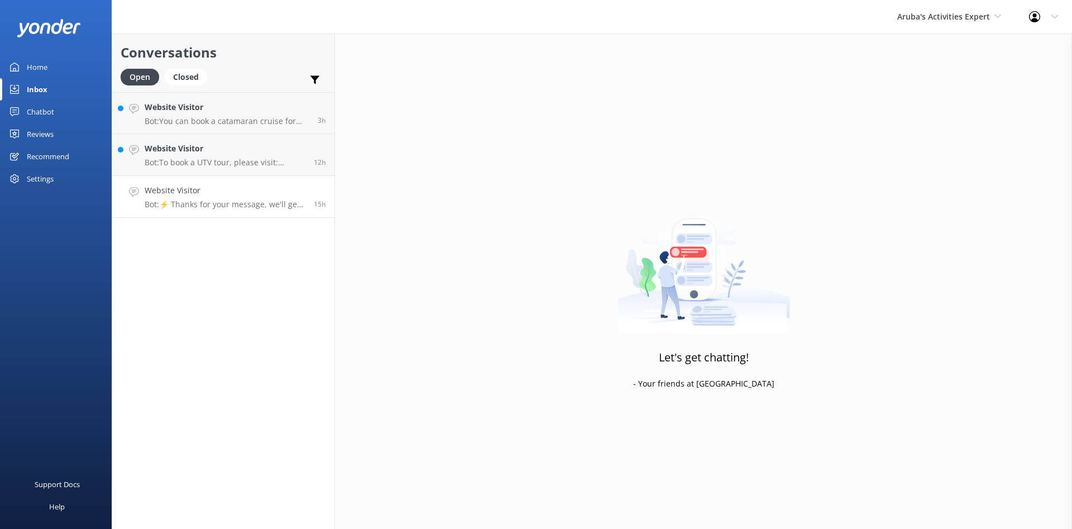
click at [236, 201] on p "Bot: ⚡ Thanks for your message, we'll get back to you as soon as we can." at bounding box center [225, 204] width 161 height 10
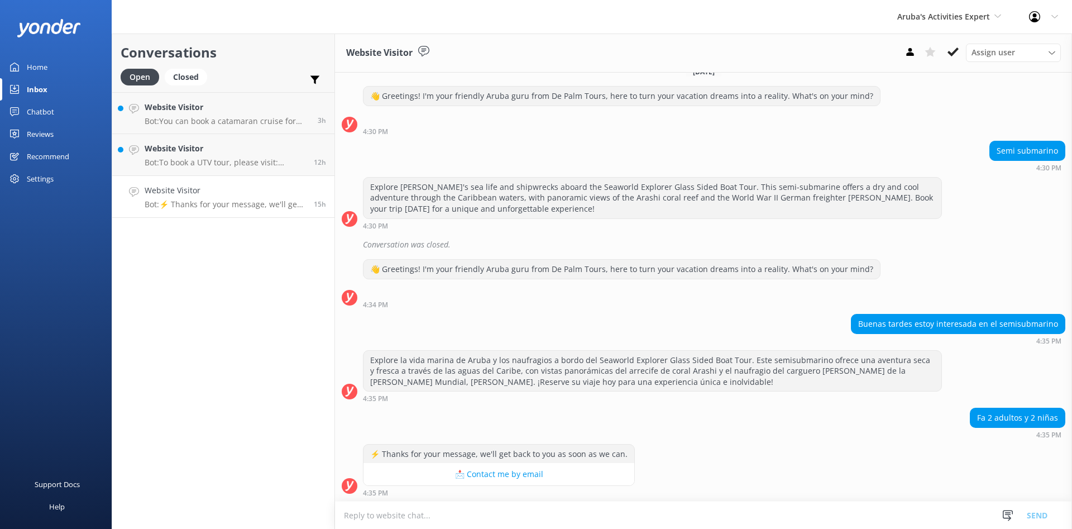
scroll to position [16, 0]
click at [222, 160] on p "Bot: To book a UTV tour, please visit: [DOMAIN_NAME][URL]." at bounding box center [225, 162] width 161 height 10
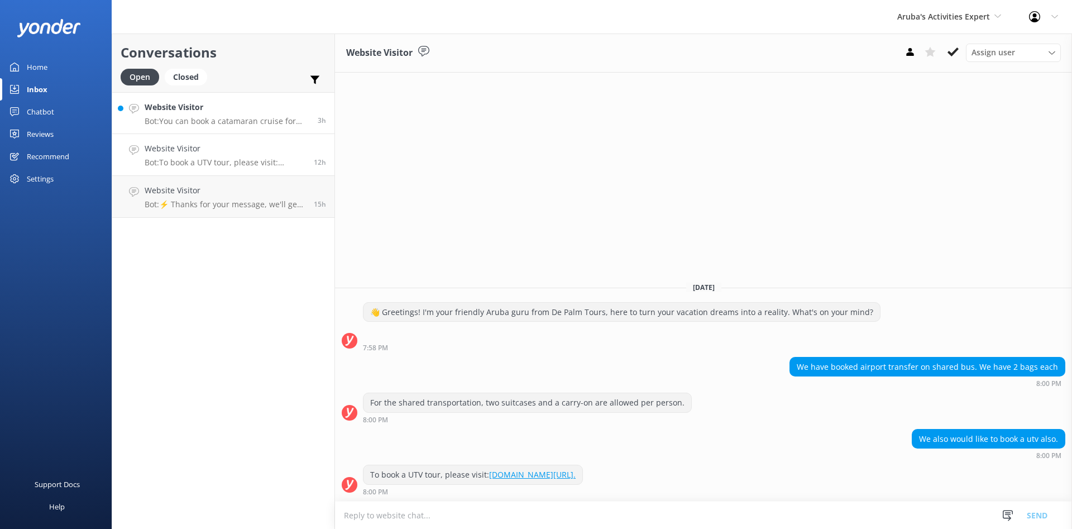
click at [223, 117] on p "Bot: You can book a catamaran cruise for your group directly through our websit…" at bounding box center [227, 121] width 165 height 10
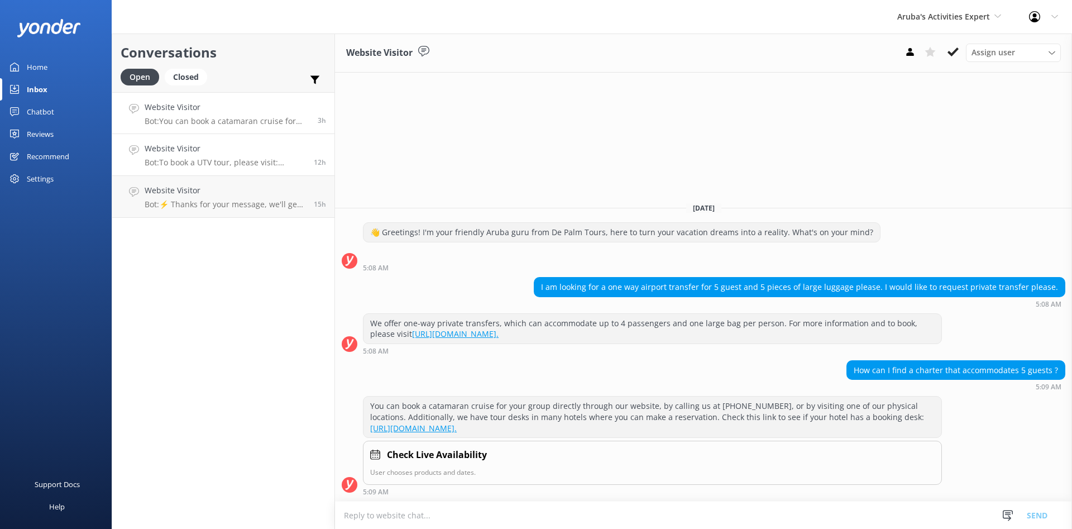
click at [214, 150] on h4 "Website Visitor" at bounding box center [225, 148] width 161 height 12
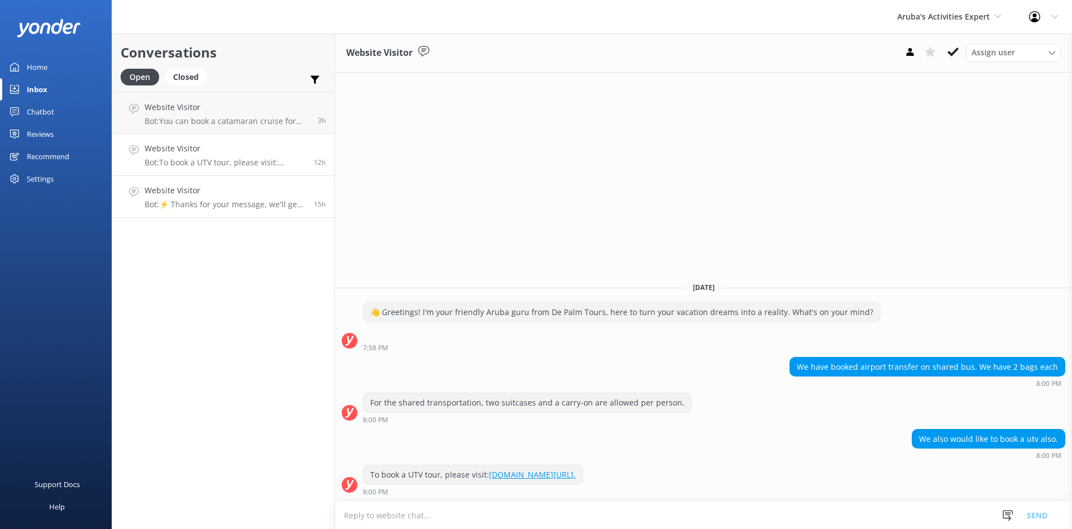
click at [225, 210] on link "Website Visitor Bot: ⚡ Thanks for your message, we'll get back to you as soon a…" at bounding box center [223, 197] width 222 height 42
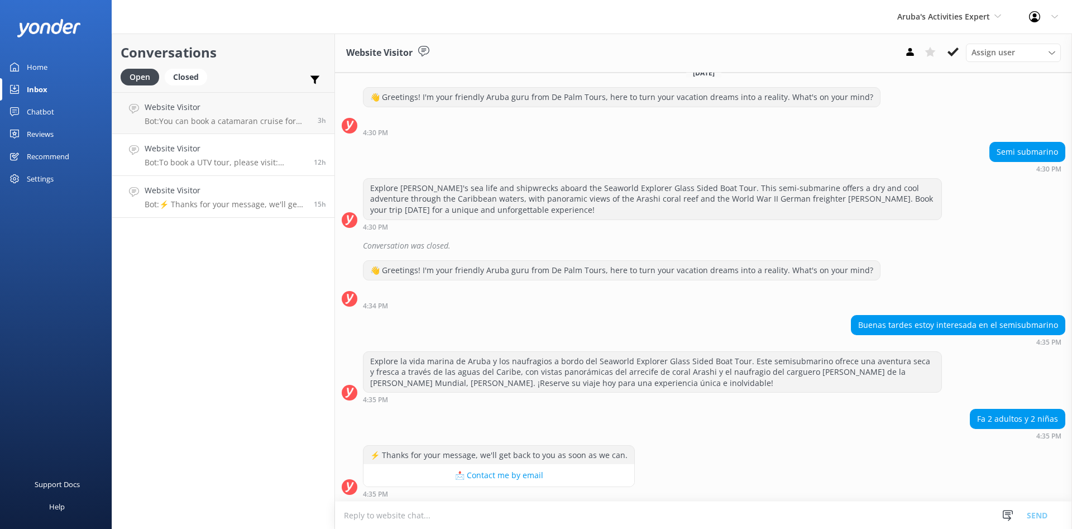
scroll to position [16, 0]
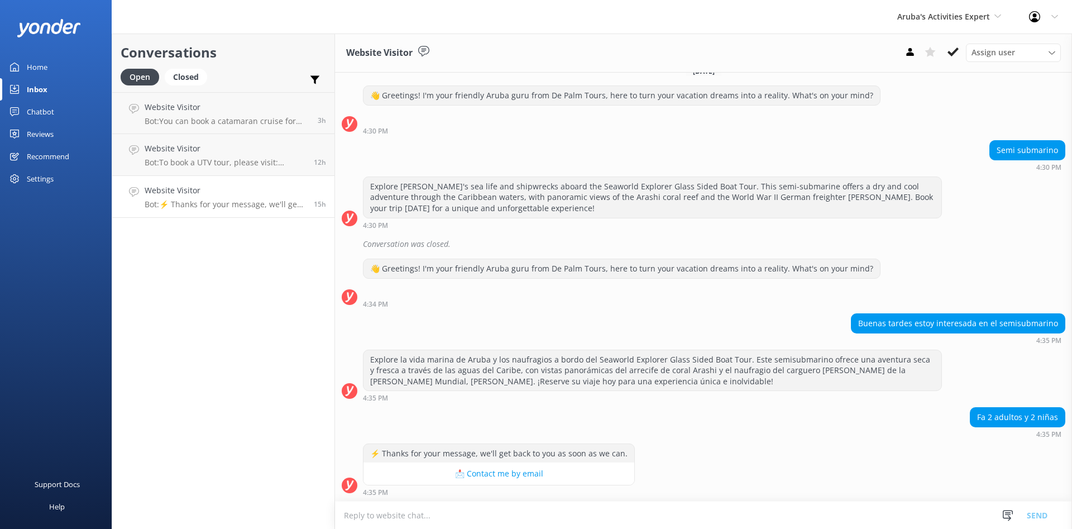
click at [35, 65] on div "Home" at bounding box center [37, 67] width 21 height 22
